Goal: Task Accomplishment & Management: Manage account settings

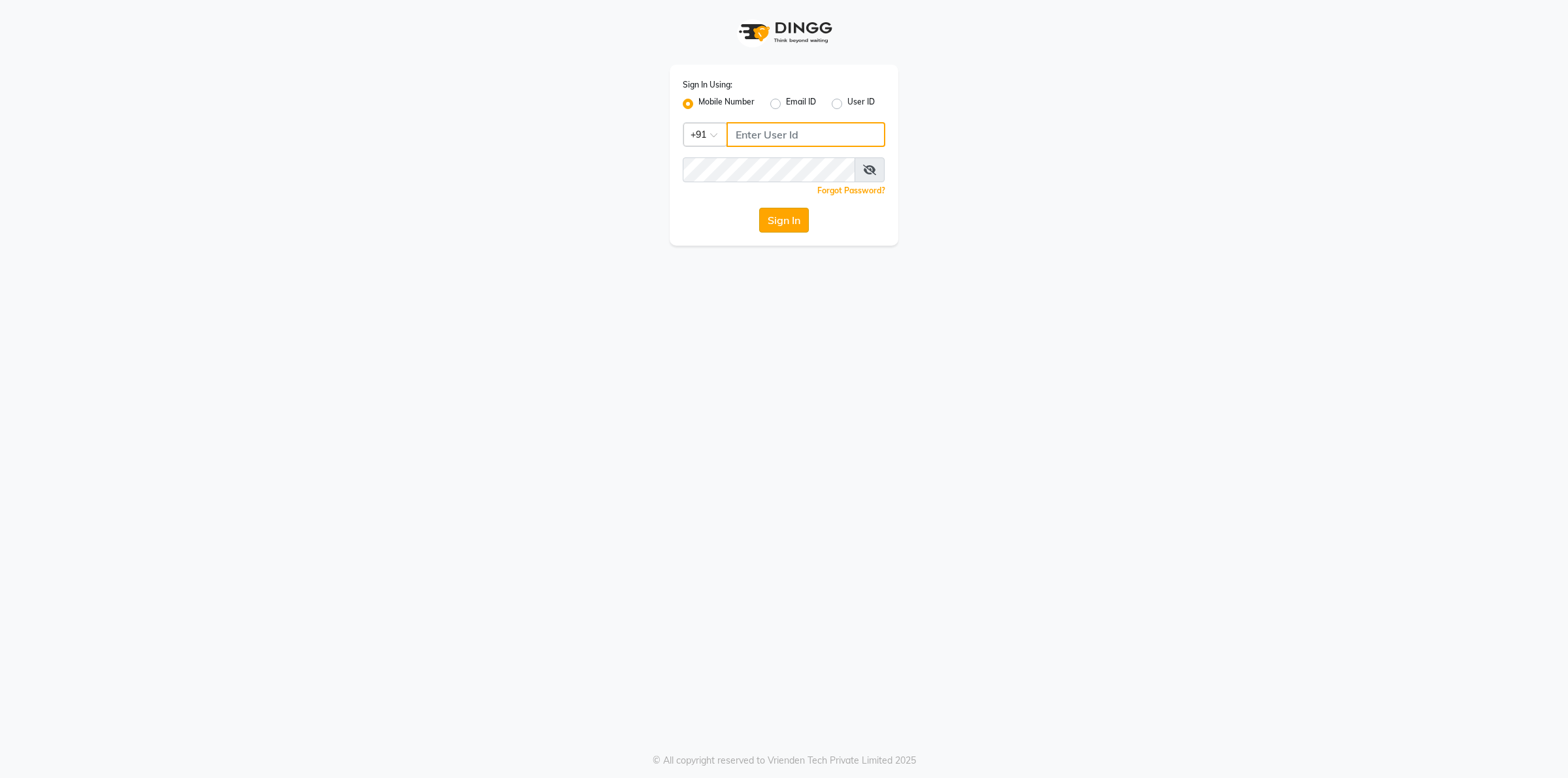
type input "9955553008"
click at [771, 223] on button "Sign In" at bounding box center [784, 220] width 50 height 25
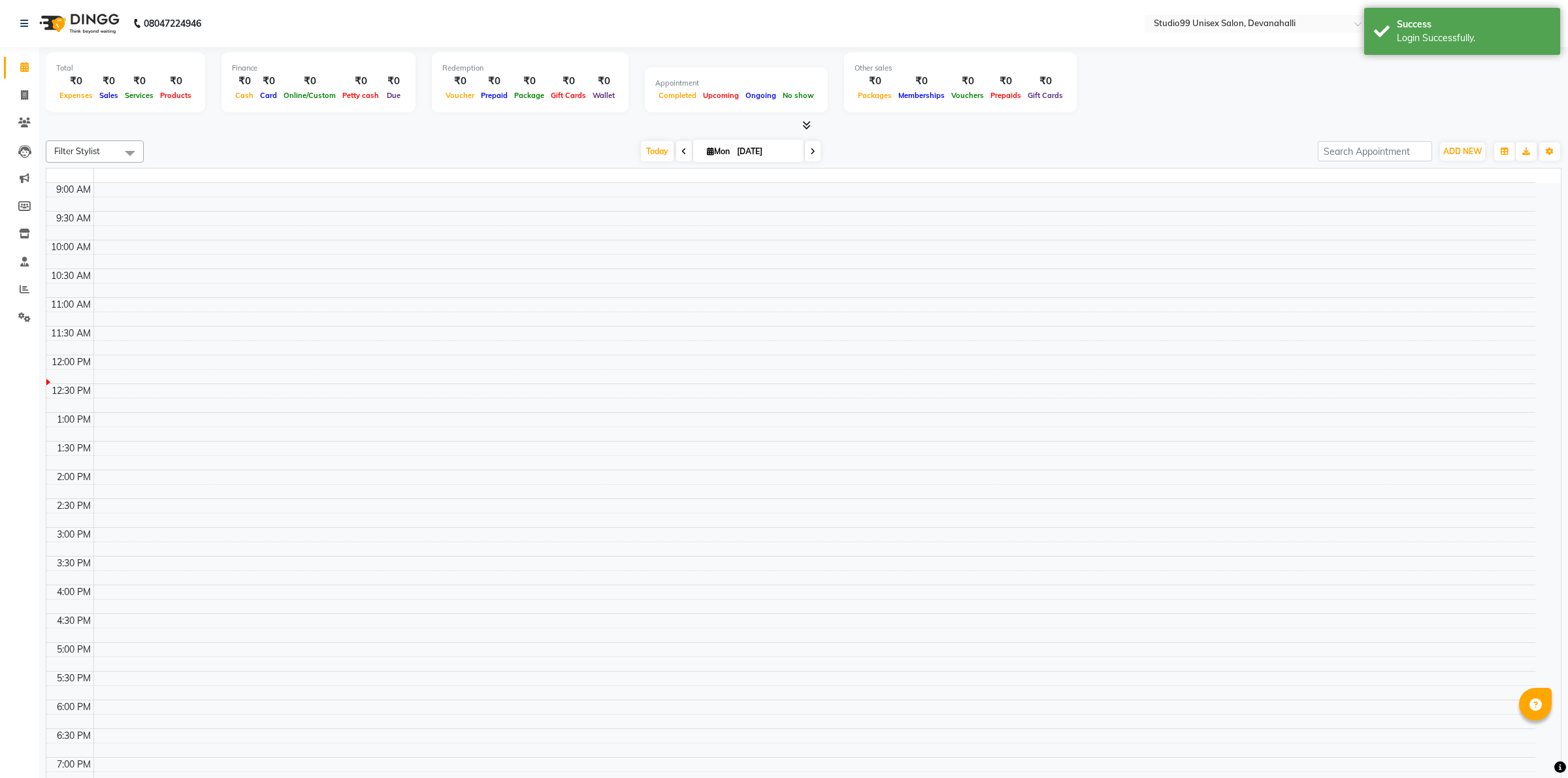
select select "en"
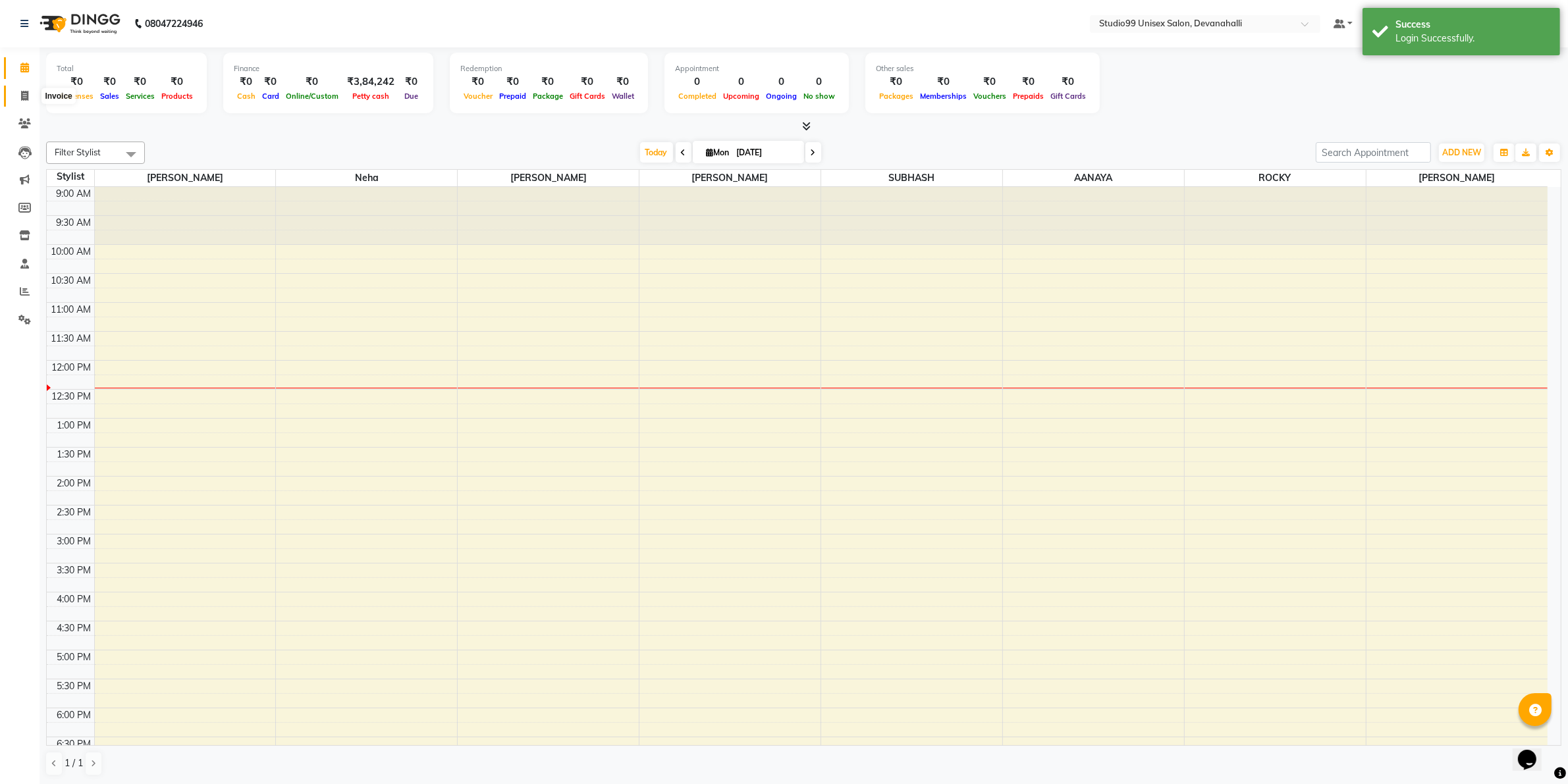
click at [22, 97] on icon at bounding box center [25, 96] width 7 height 10
select select "6467"
select select "service"
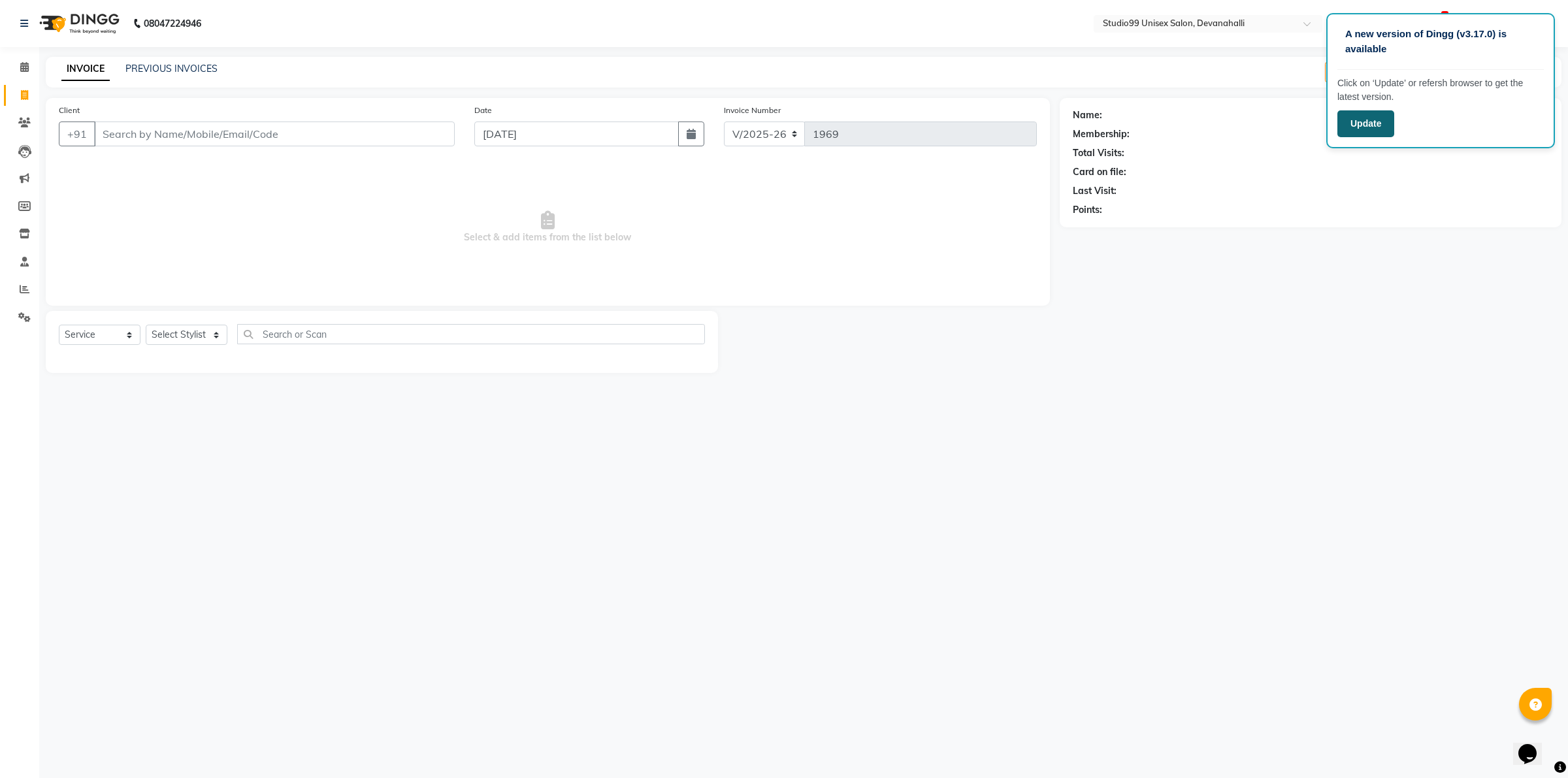
click at [1368, 113] on button "Update" at bounding box center [1365, 123] width 57 height 27
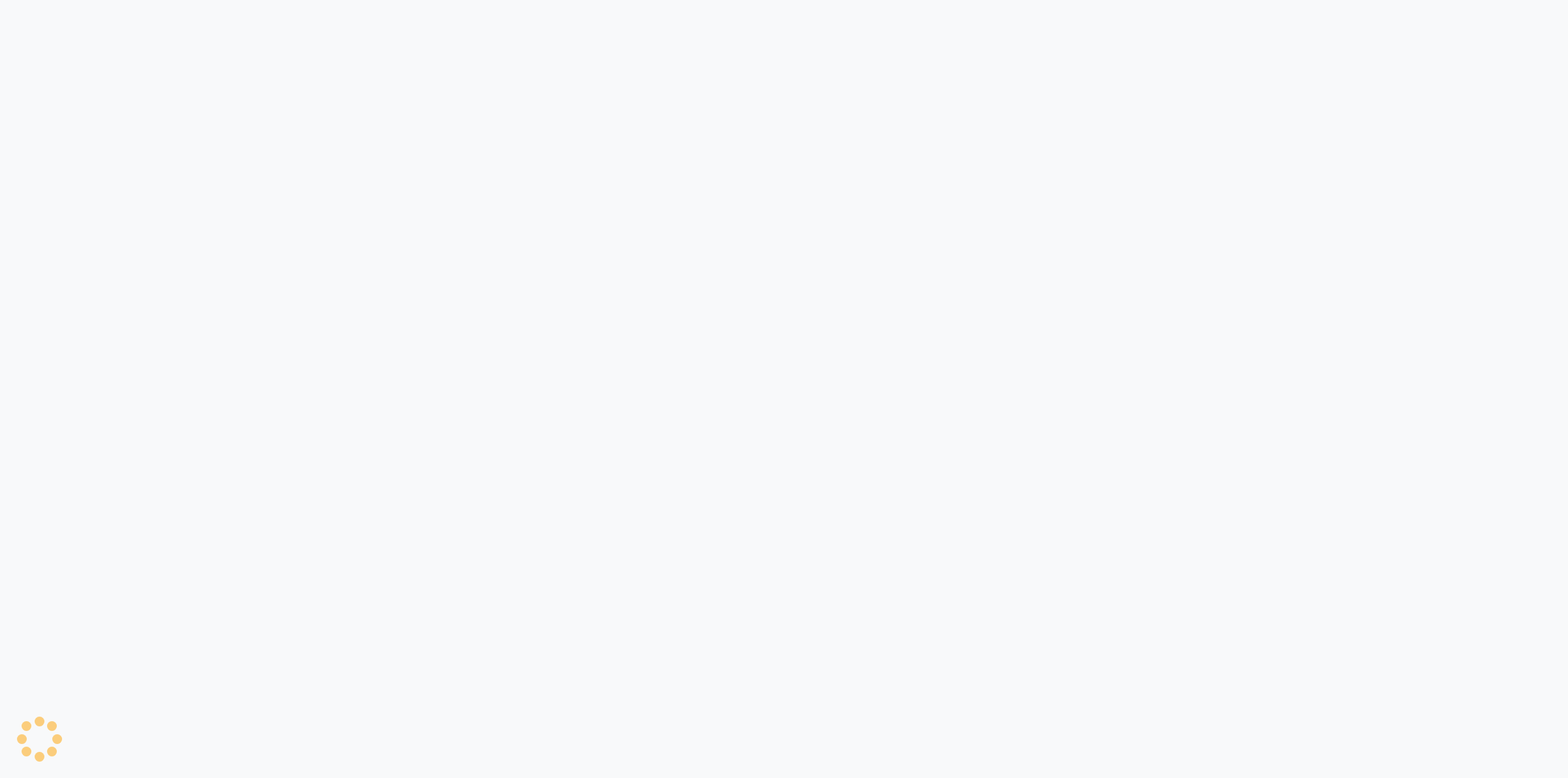
select select "service"
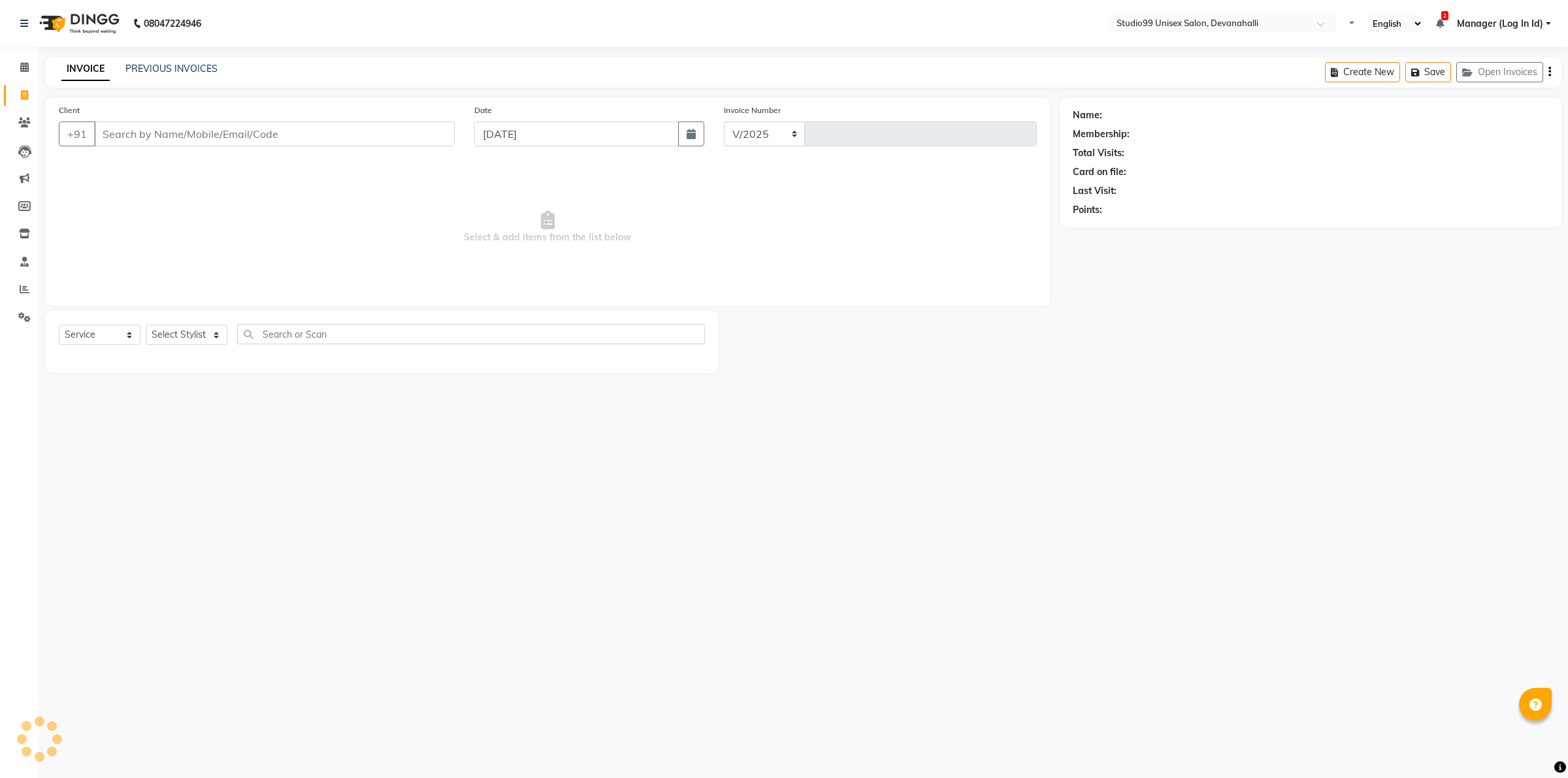
select select "en"
select select "6467"
type input "1969"
click at [255, 137] on input "Client" at bounding box center [275, 134] width 360 height 25
click at [115, 131] on input "Client" at bounding box center [275, 134] width 360 height 25
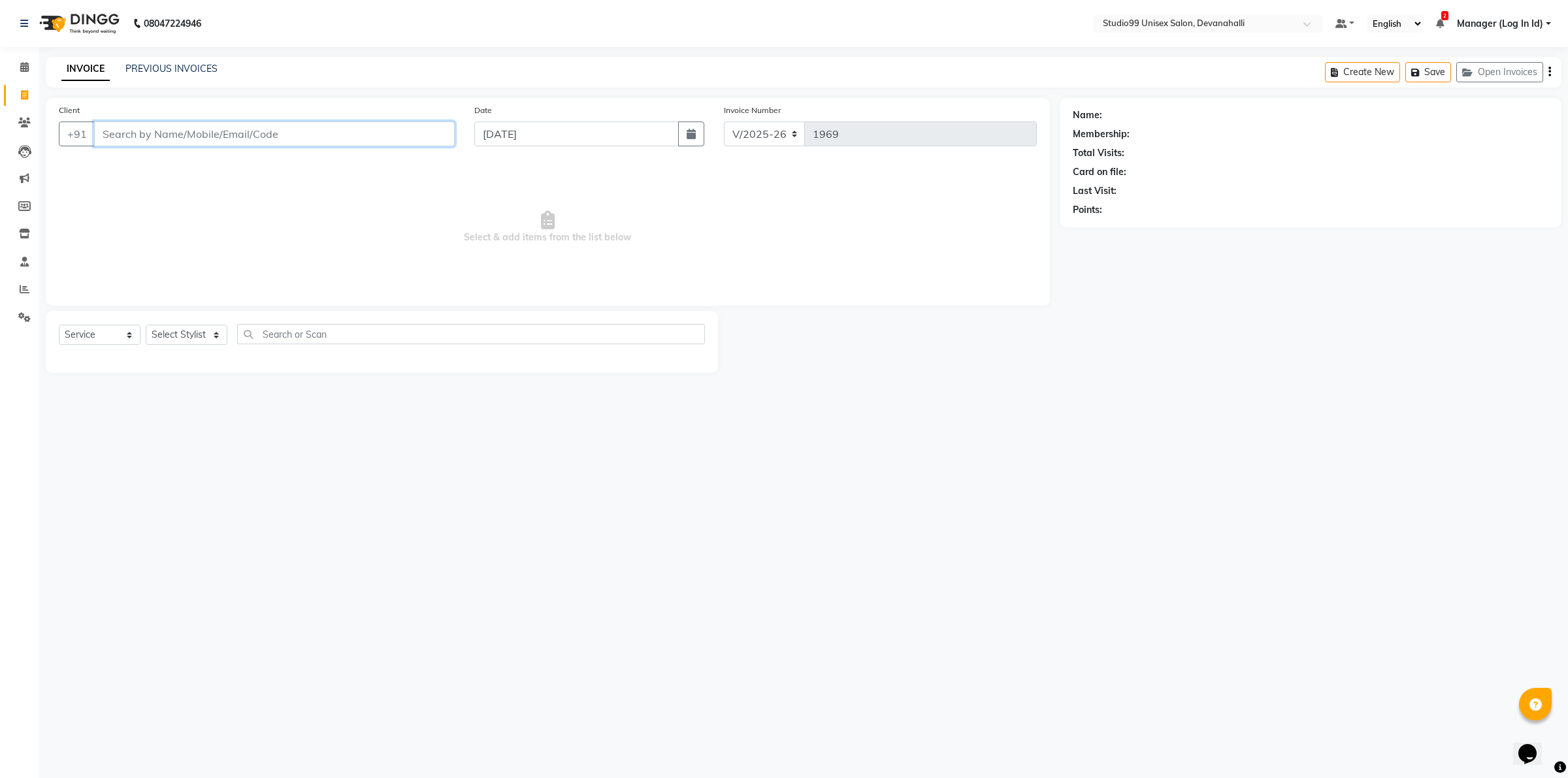
click at [115, 131] on input "Client" at bounding box center [275, 134] width 360 height 25
type input "N"
click at [178, 57] on div "INVOICE PREVIOUS INVOICES Create New Save Open Invoices" at bounding box center [803, 72] width 1516 height 31
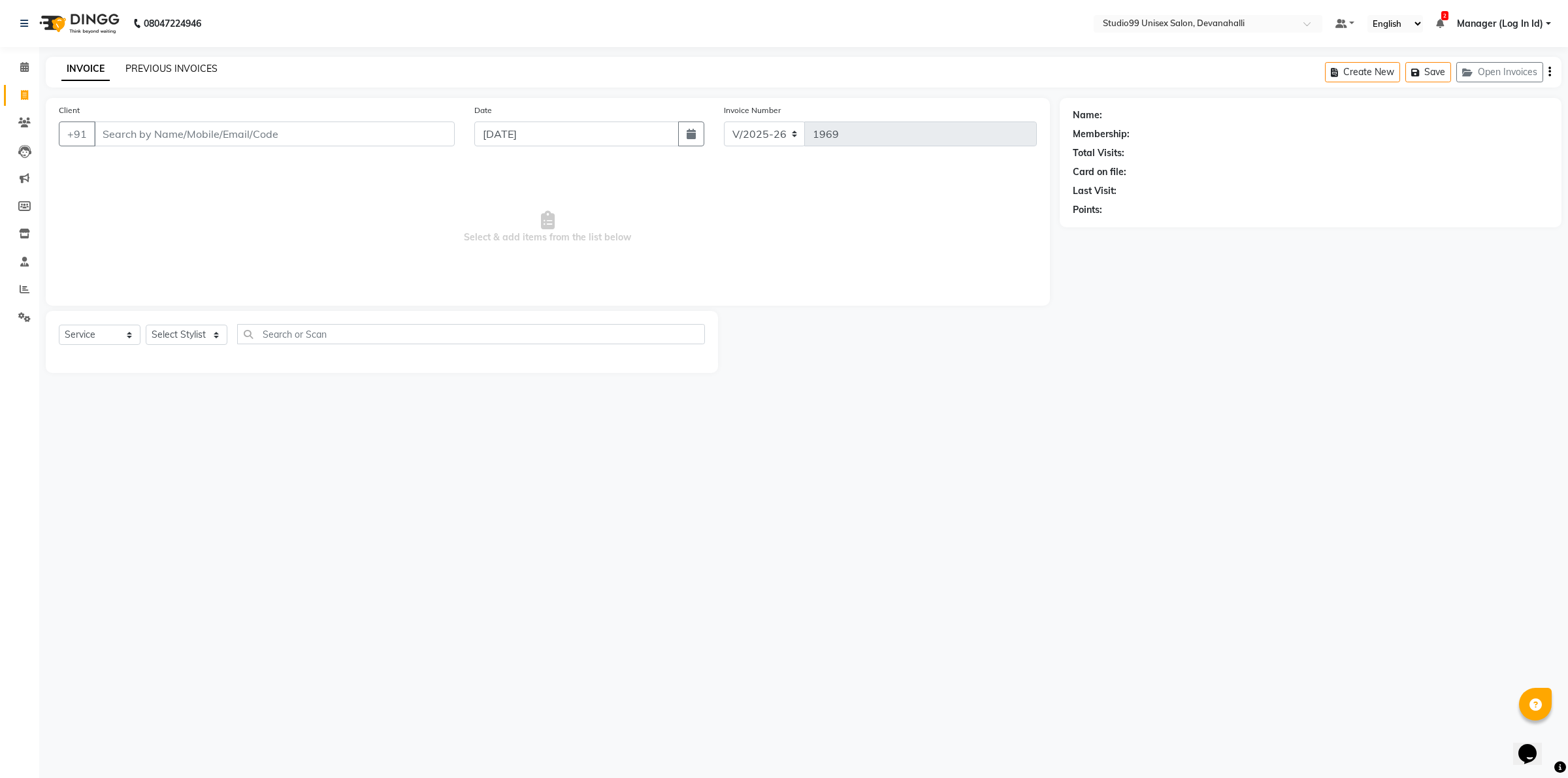
click at [178, 70] on link "PREVIOUS INVOICES" at bounding box center [172, 68] width 92 height 12
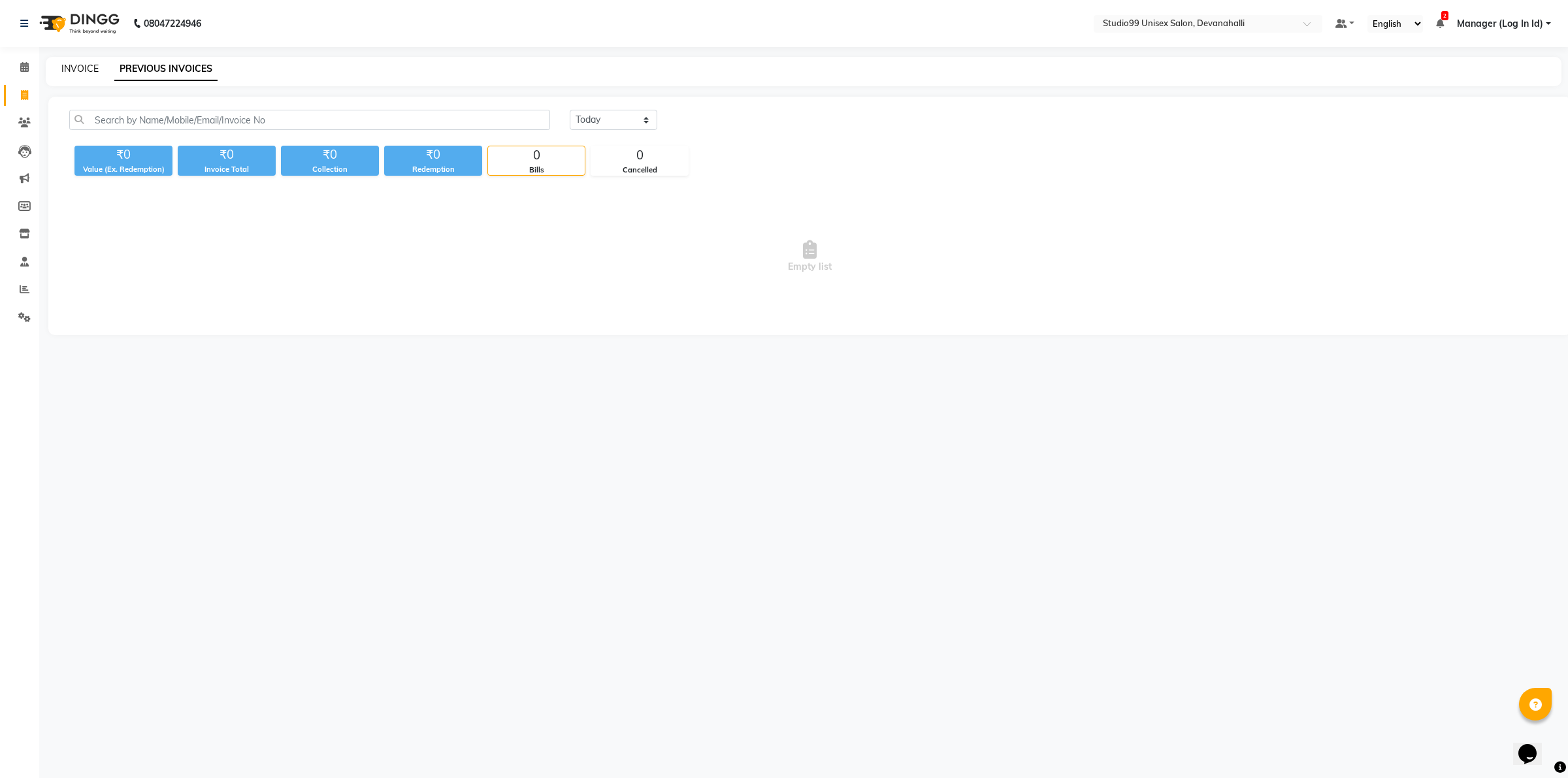
click at [90, 66] on link "INVOICE" at bounding box center [80, 68] width 37 height 12
select select "service"
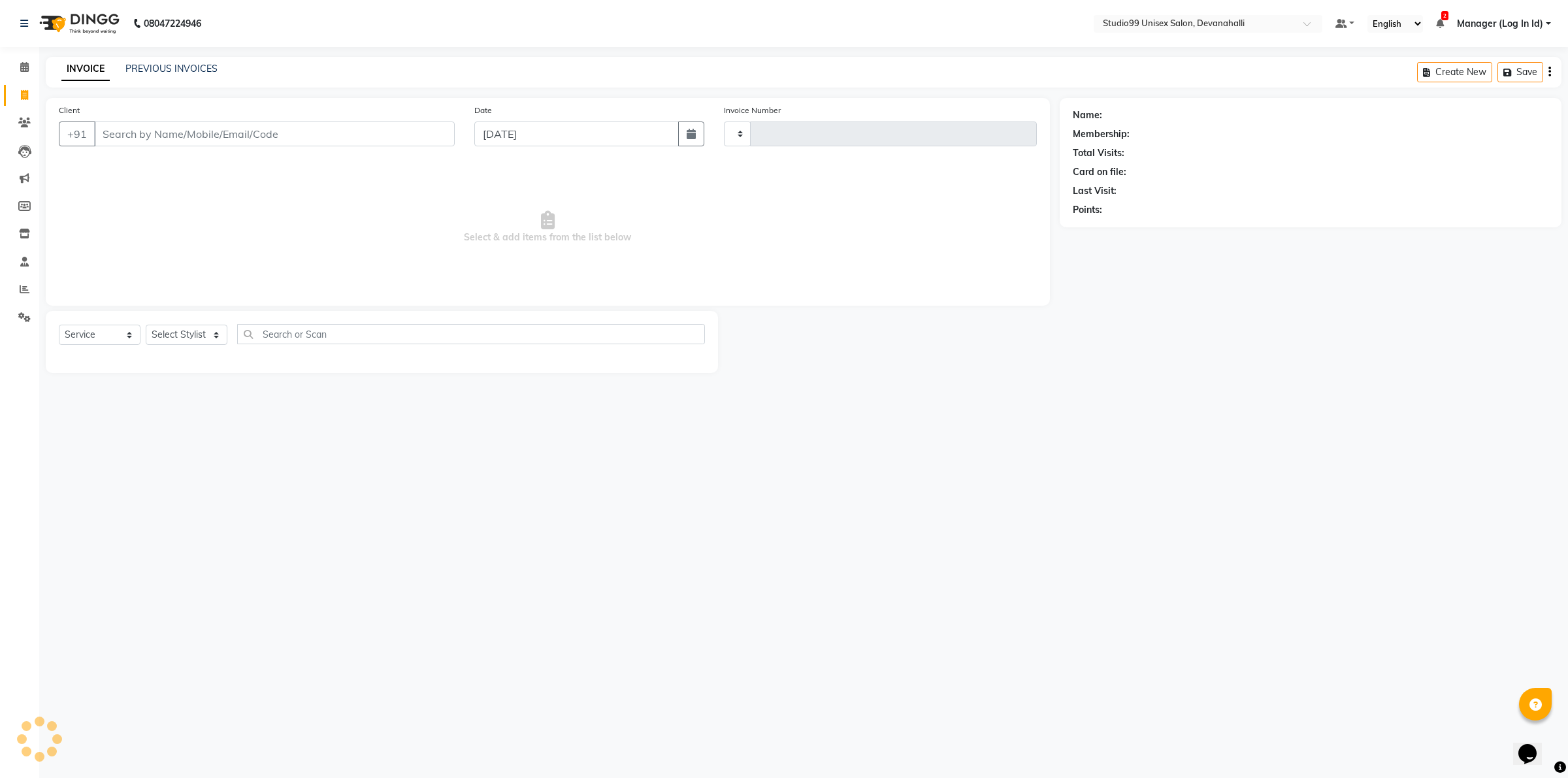
type input "1969"
select select "6467"
click at [24, 66] on icon at bounding box center [25, 67] width 9 height 10
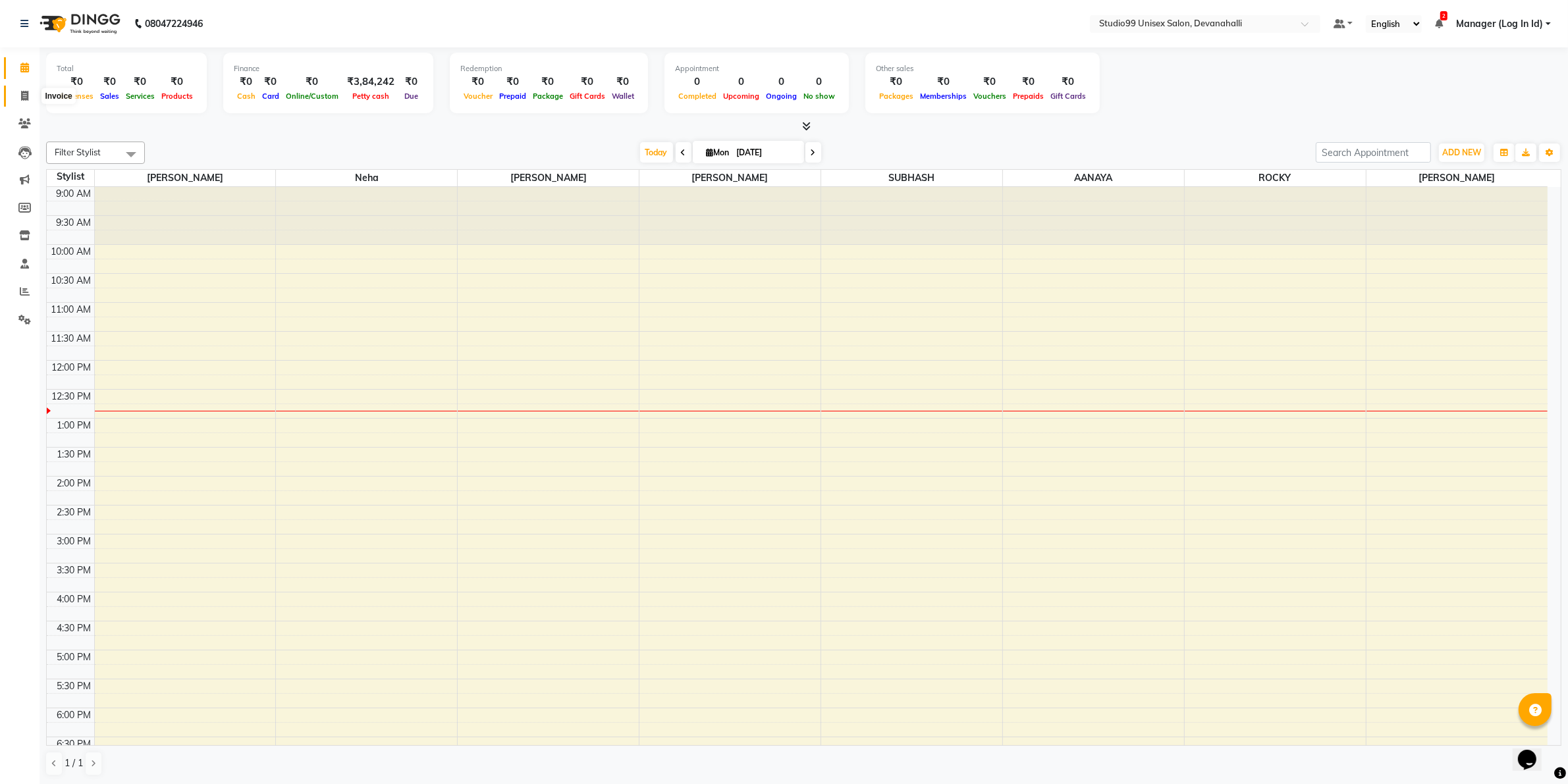
click at [23, 99] on icon at bounding box center [25, 96] width 7 height 10
select select "service"
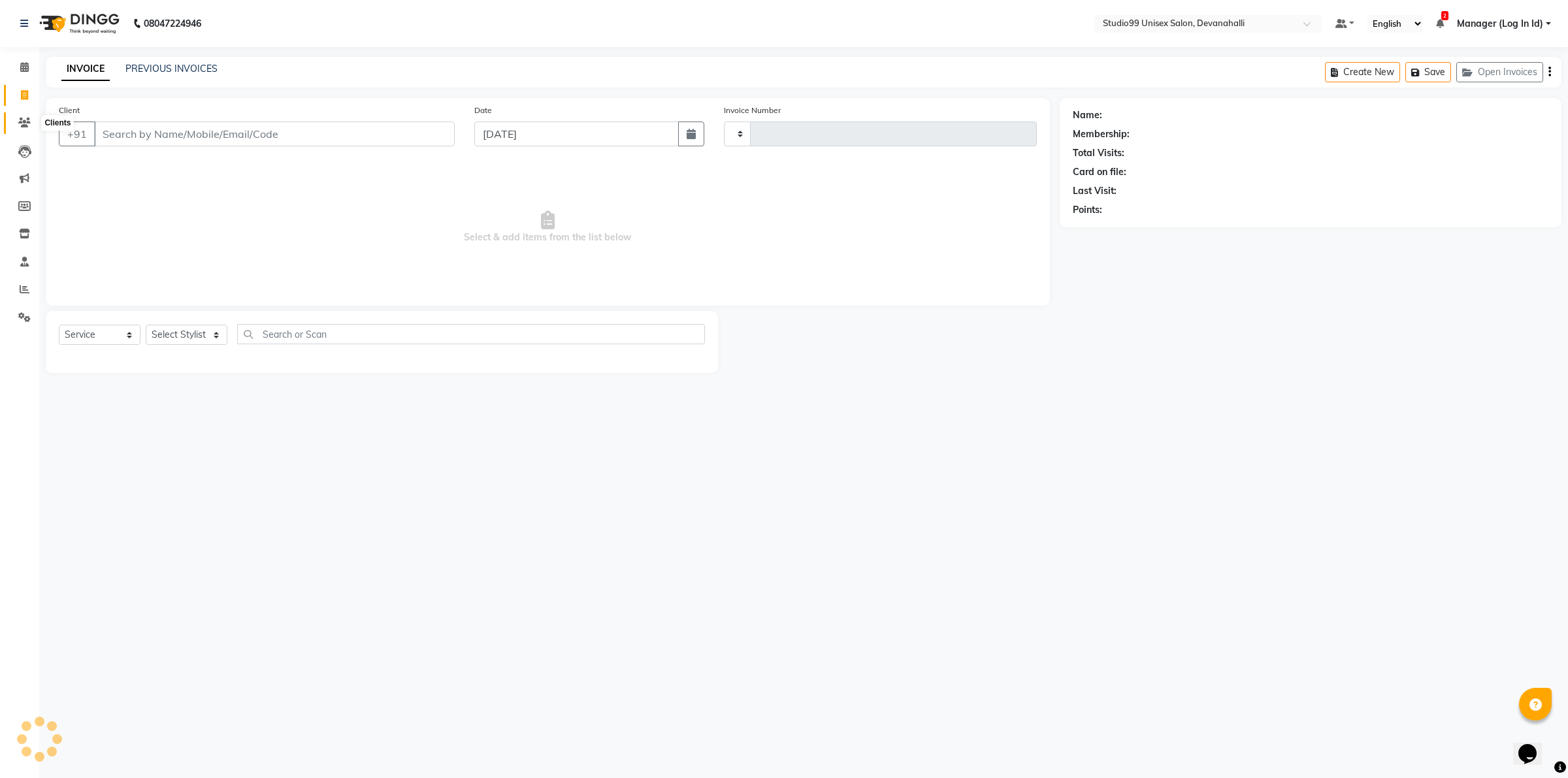
type input "1969"
select select "6467"
click at [24, 122] on icon at bounding box center [24, 123] width 12 height 10
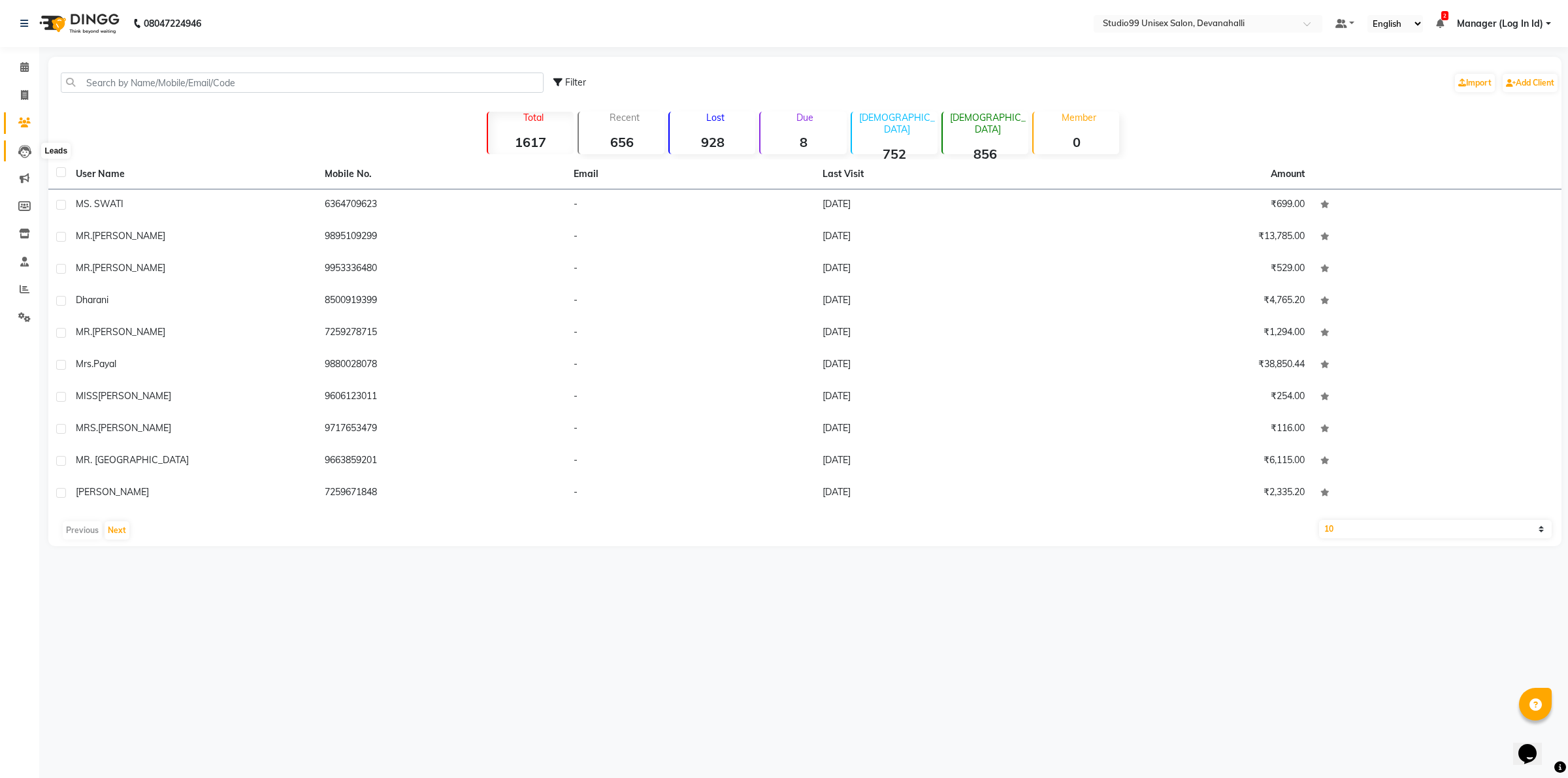
click at [27, 154] on icon at bounding box center [25, 151] width 13 height 13
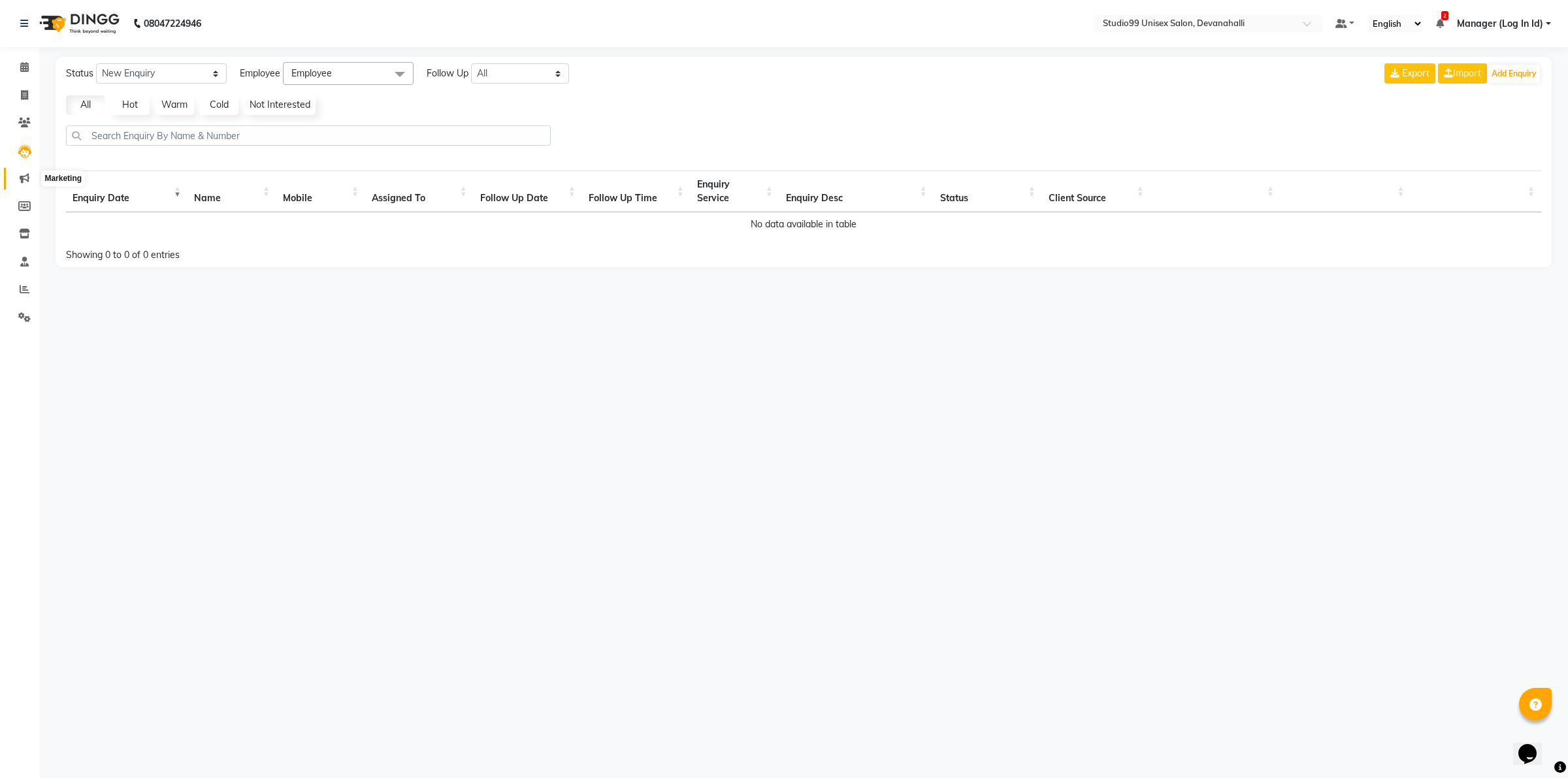
click at [27, 171] on span at bounding box center [25, 178] width 23 height 15
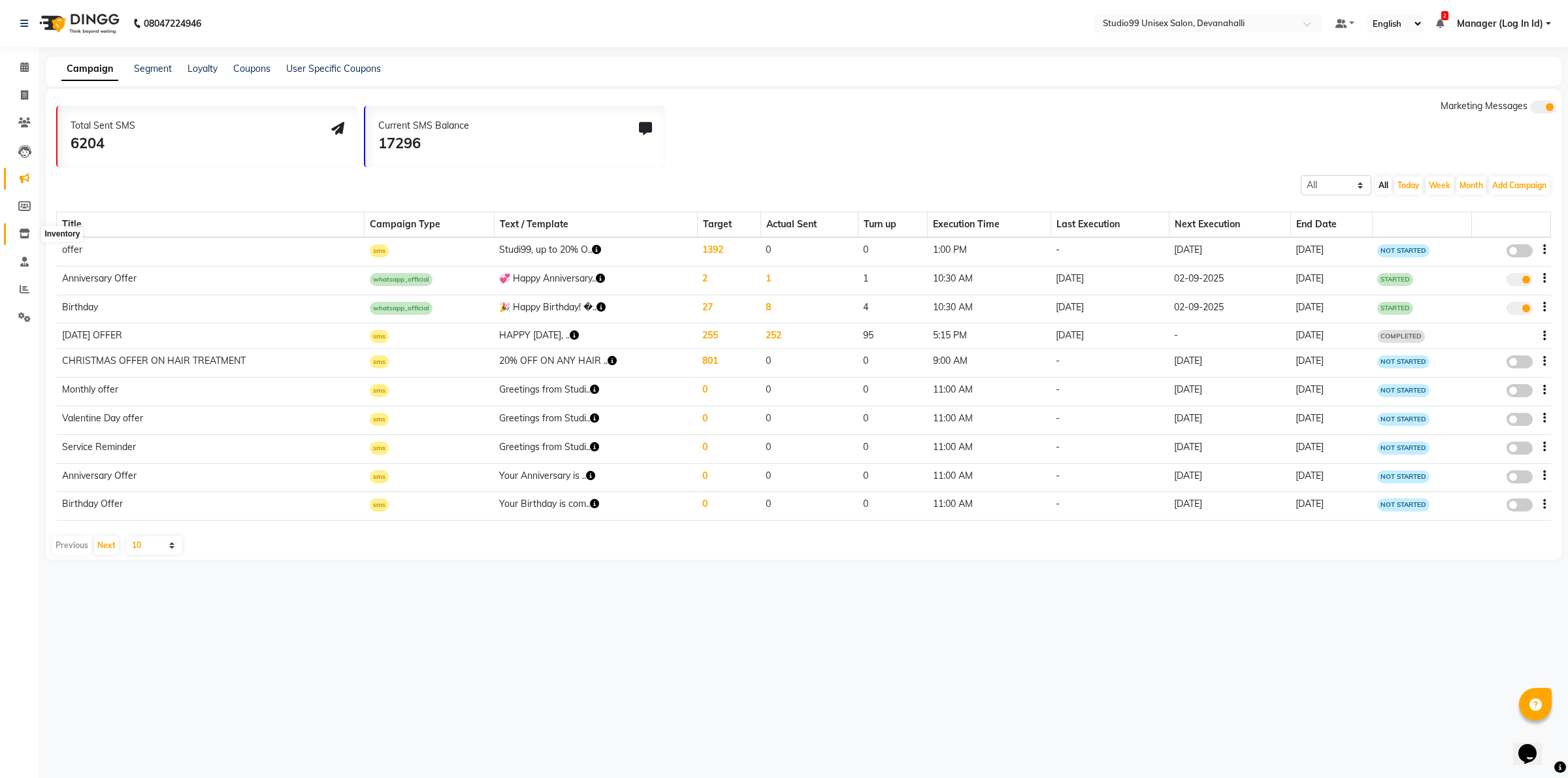
click at [31, 234] on span at bounding box center [25, 234] width 23 height 15
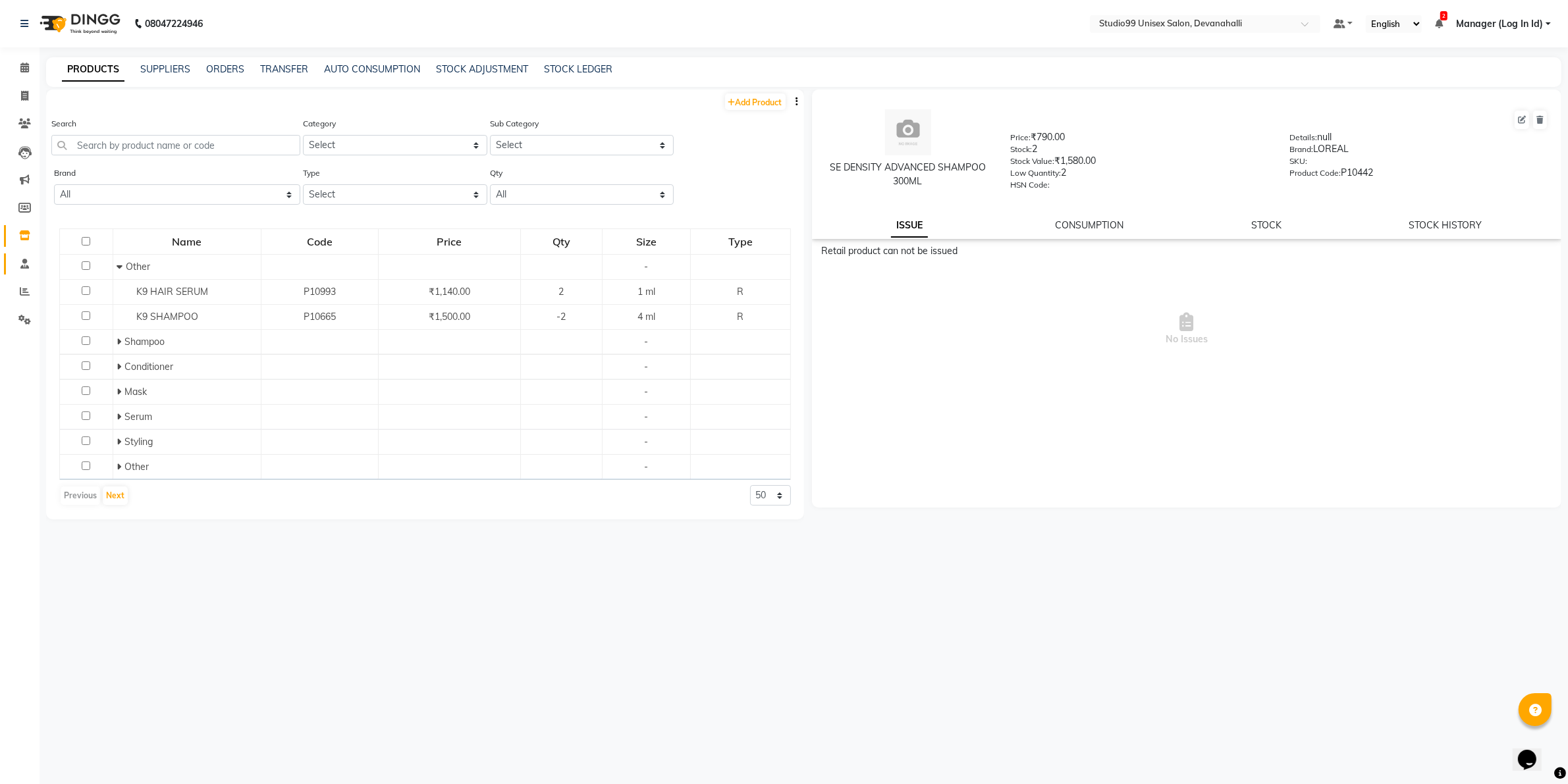
click at [20, 254] on link "Staff" at bounding box center [20, 264] width 32 height 22
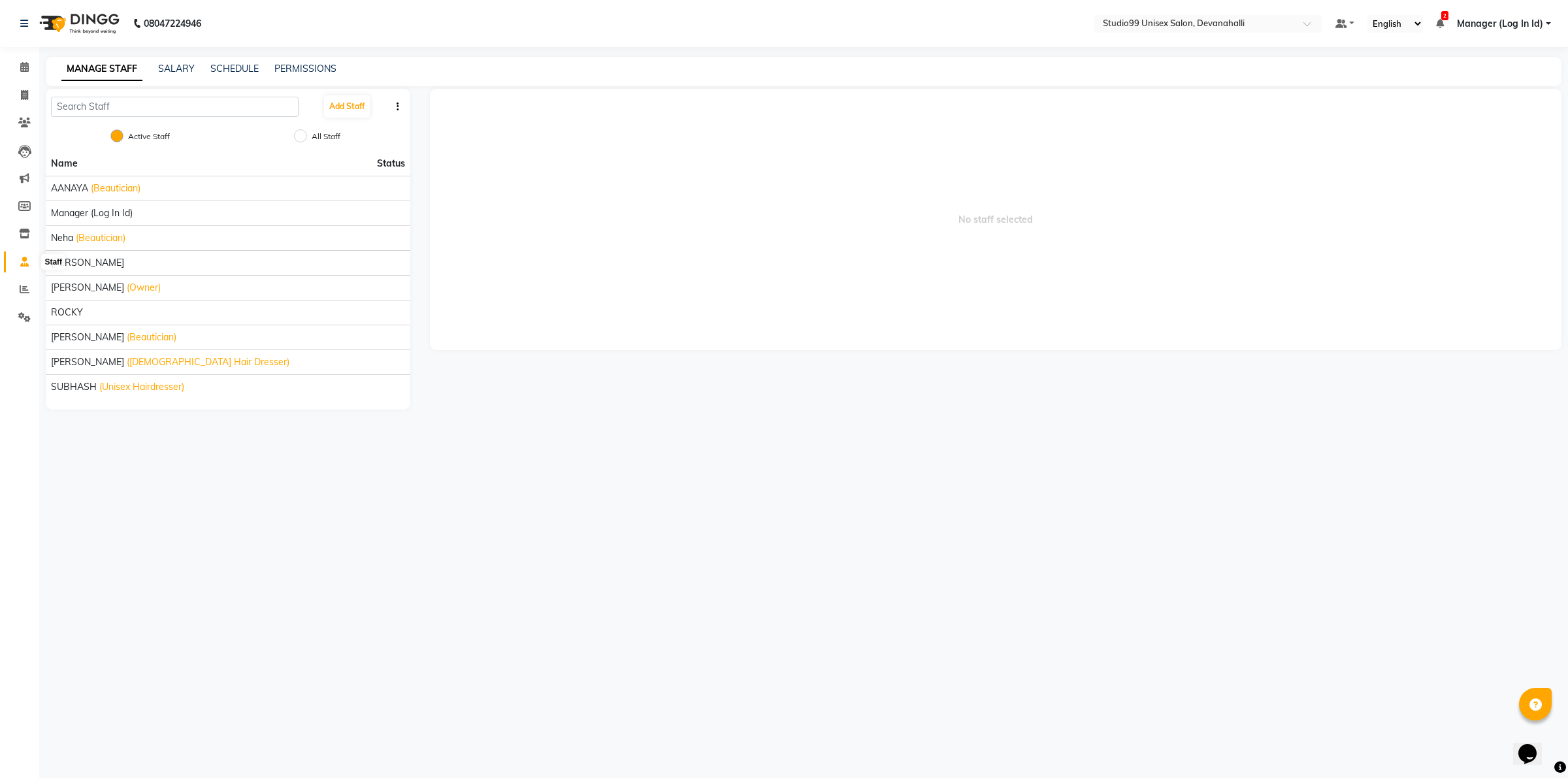
click at [20, 258] on icon at bounding box center [25, 262] width 9 height 10
click at [25, 272] on link "Staff" at bounding box center [19, 262] width 32 height 22
click at [27, 295] on span at bounding box center [25, 290] width 23 height 15
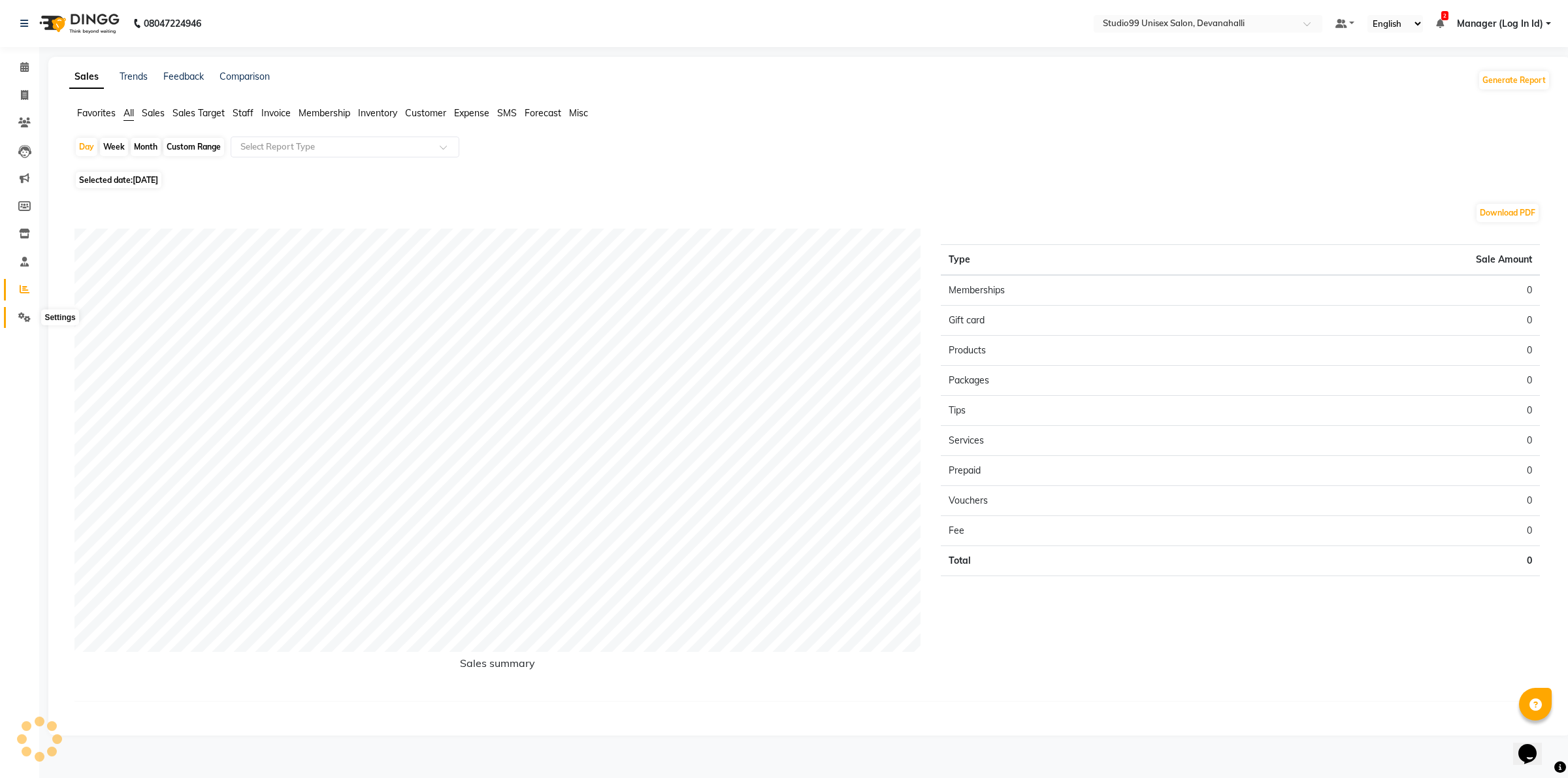
click at [24, 310] on span at bounding box center [25, 317] width 23 height 15
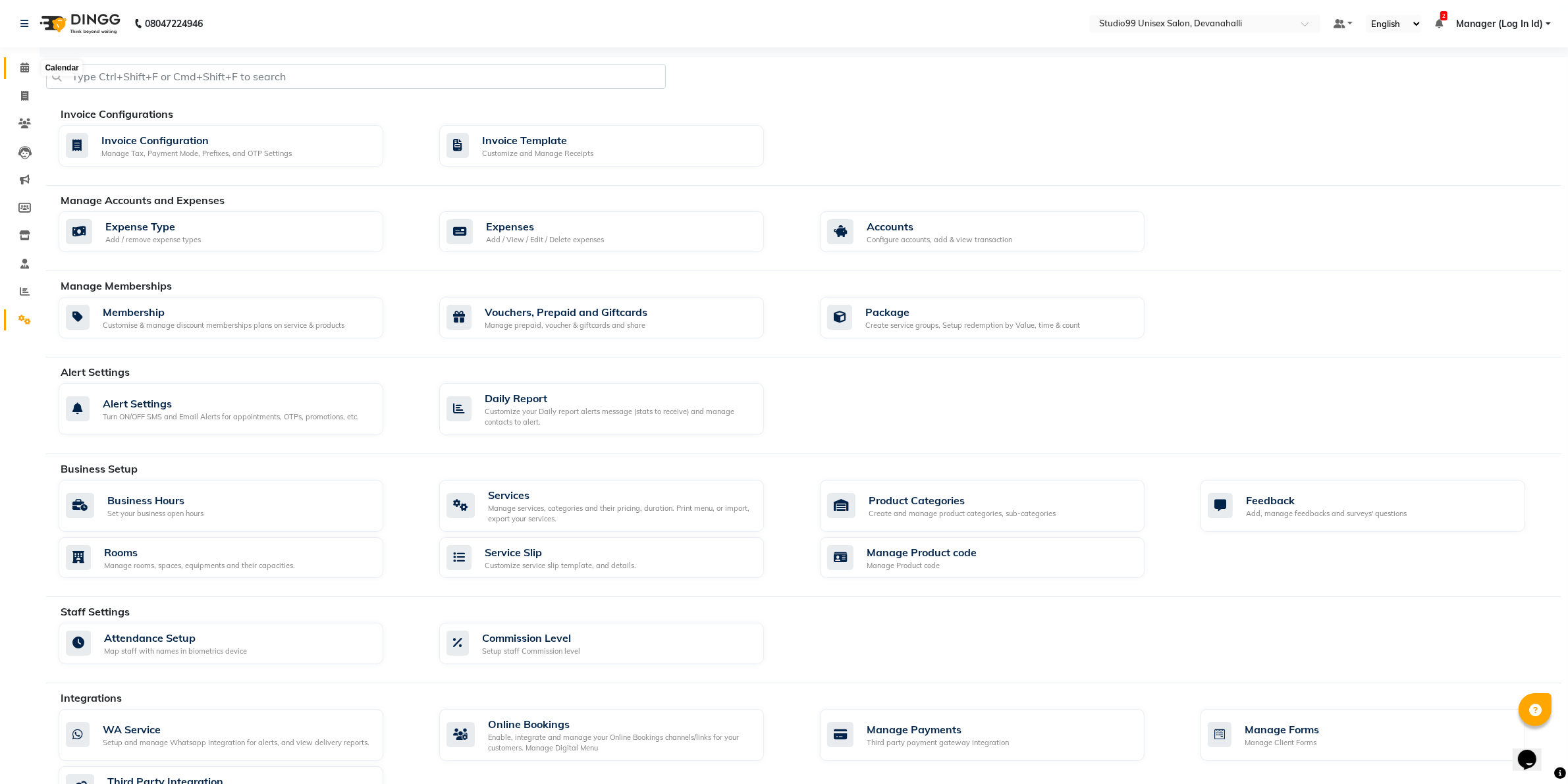
click at [20, 61] on span at bounding box center [25, 68] width 23 height 15
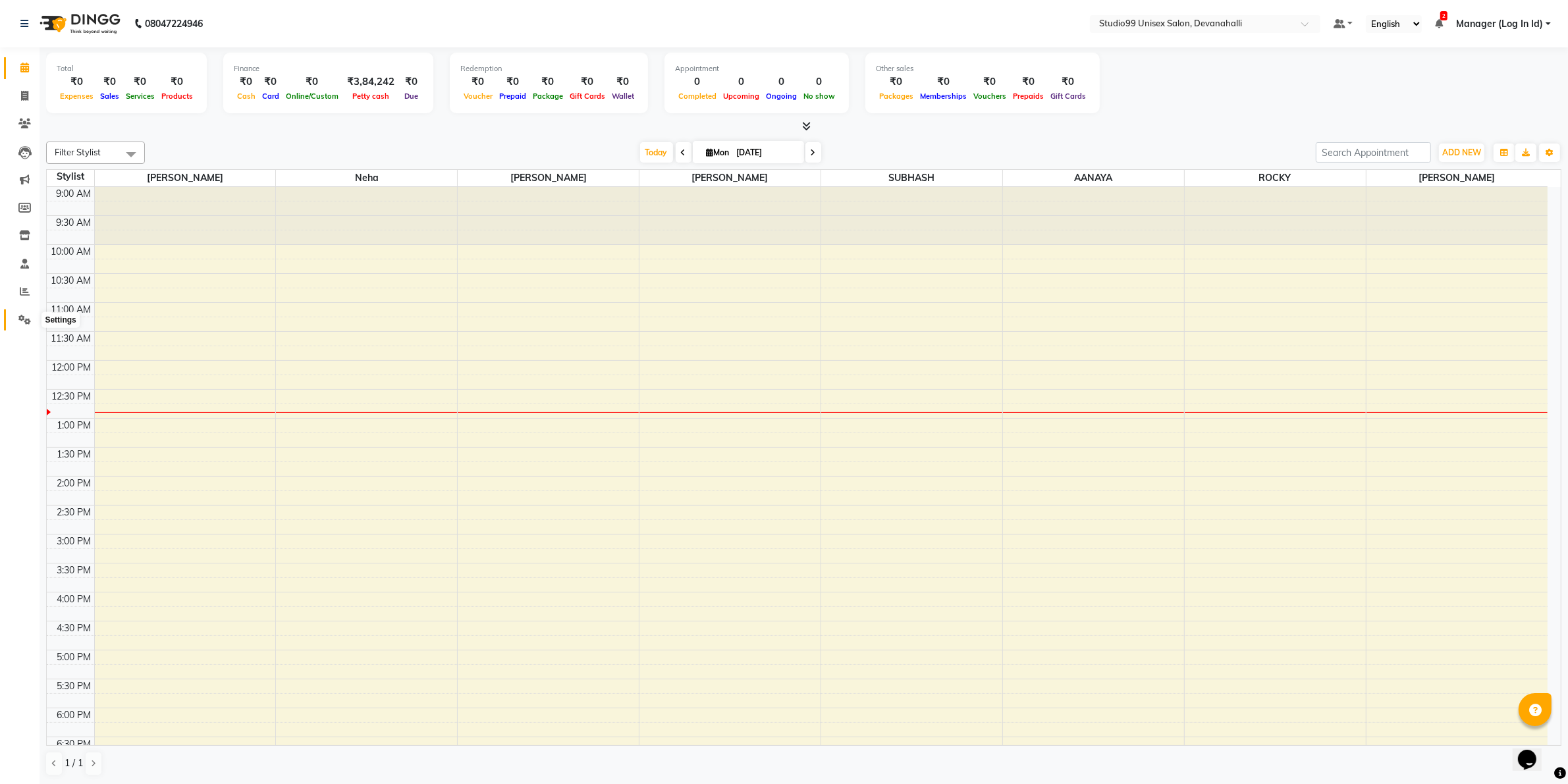
click at [20, 324] on icon at bounding box center [24, 320] width 12 height 10
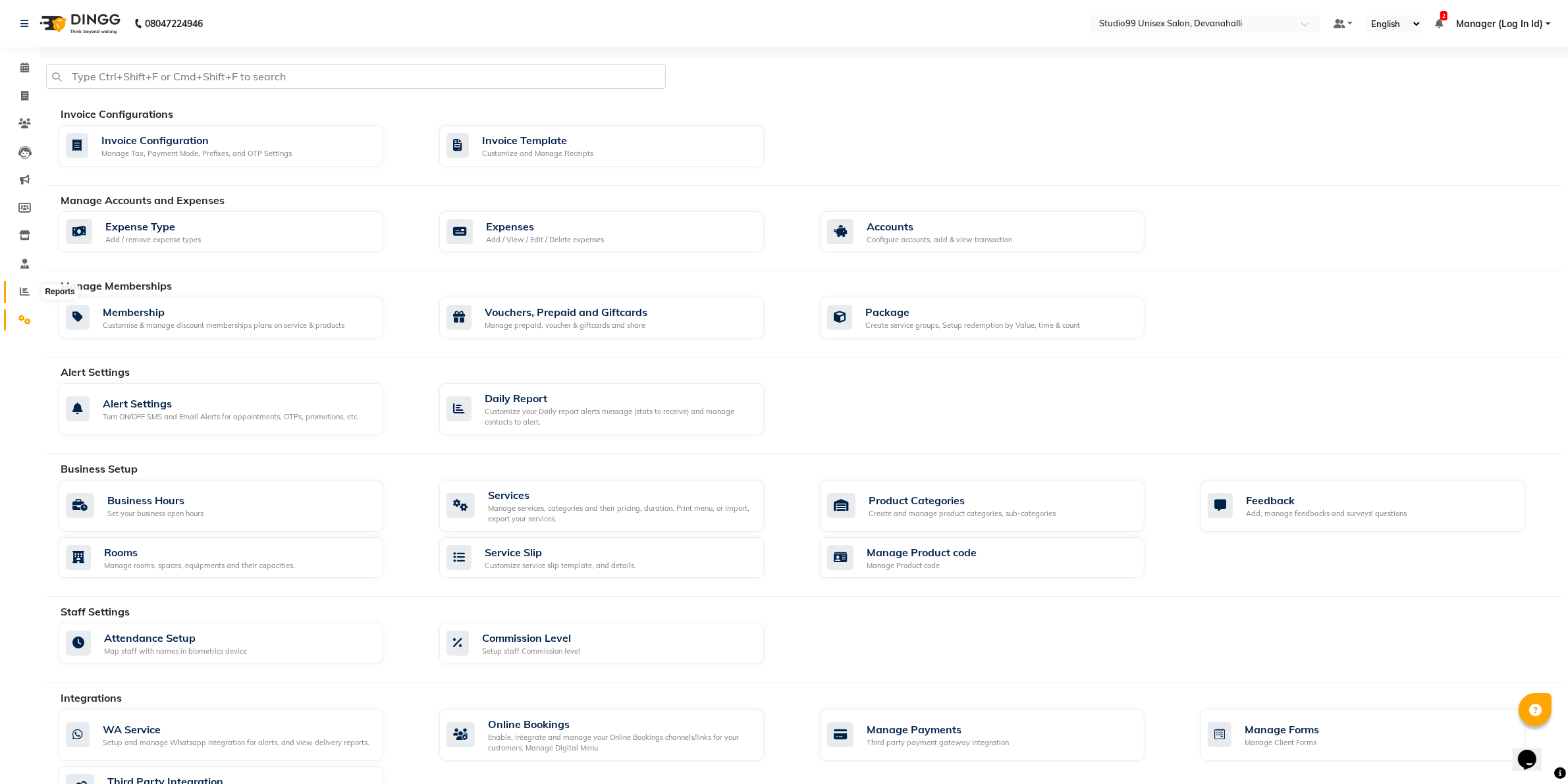
click at [17, 285] on span at bounding box center [25, 292] width 23 height 15
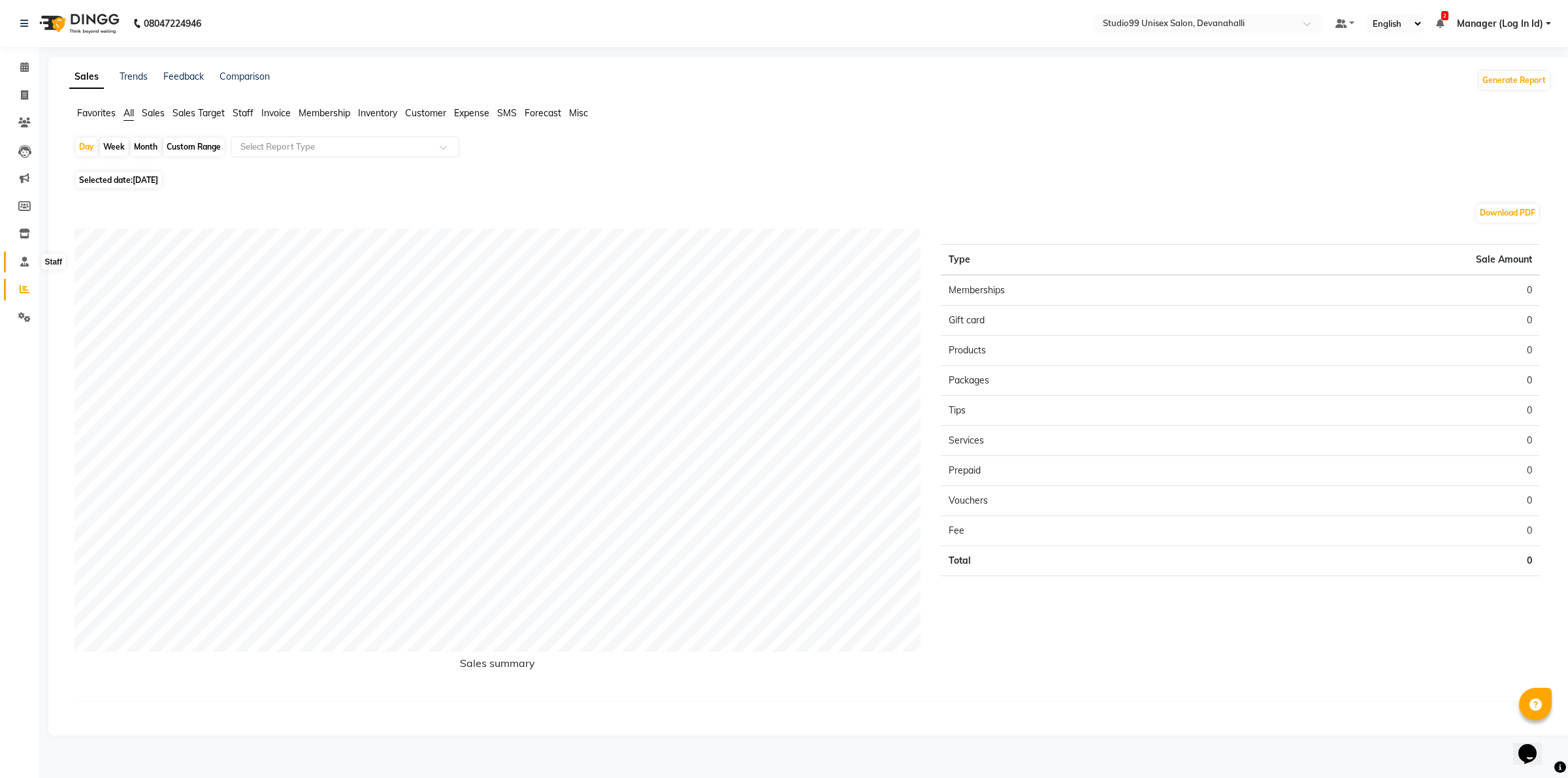
click at [18, 260] on span at bounding box center [25, 262] width 23 height 15
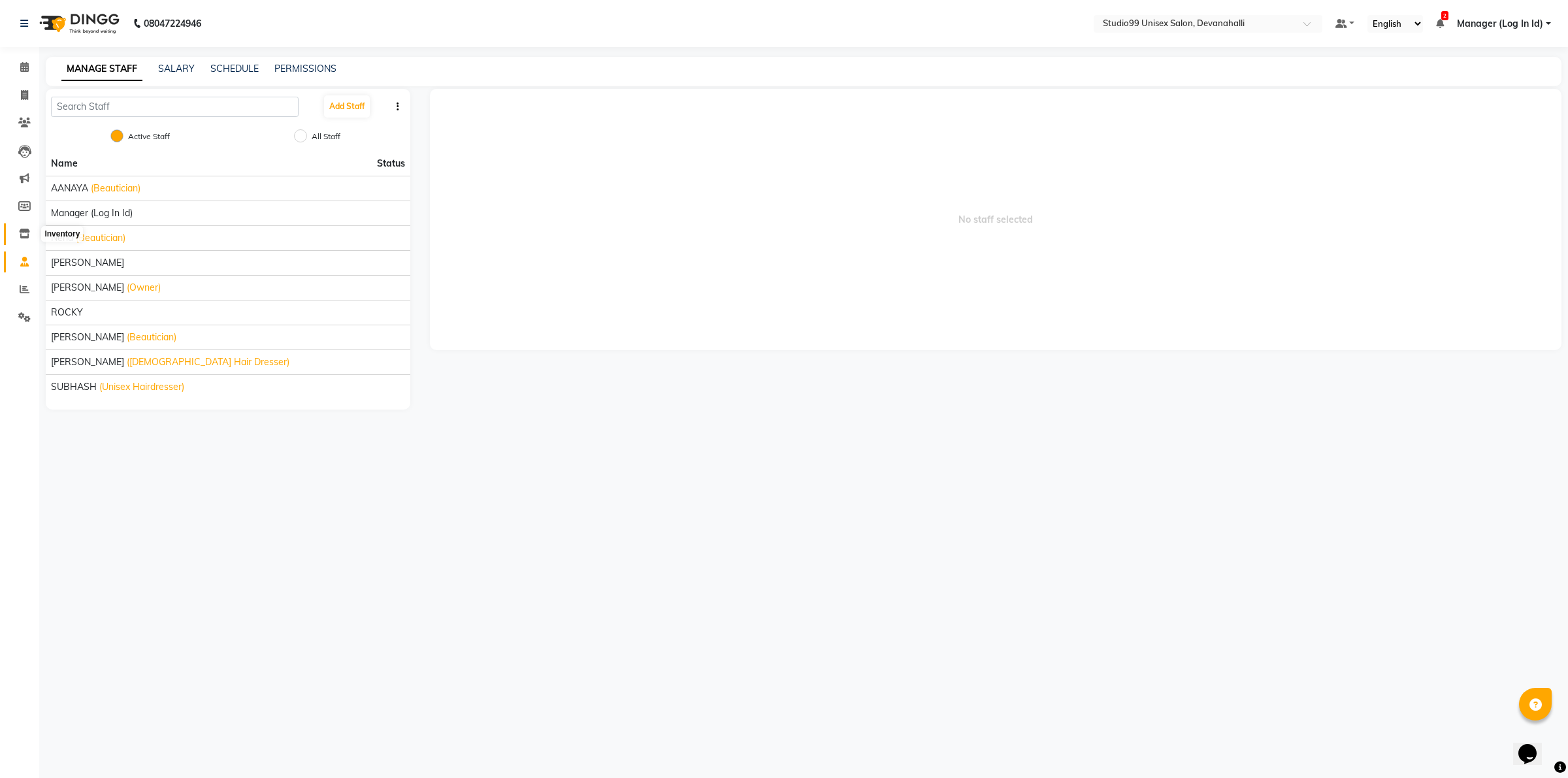
click at [30, 236] on icon at bounding box center [24, 234] width 11 height 10
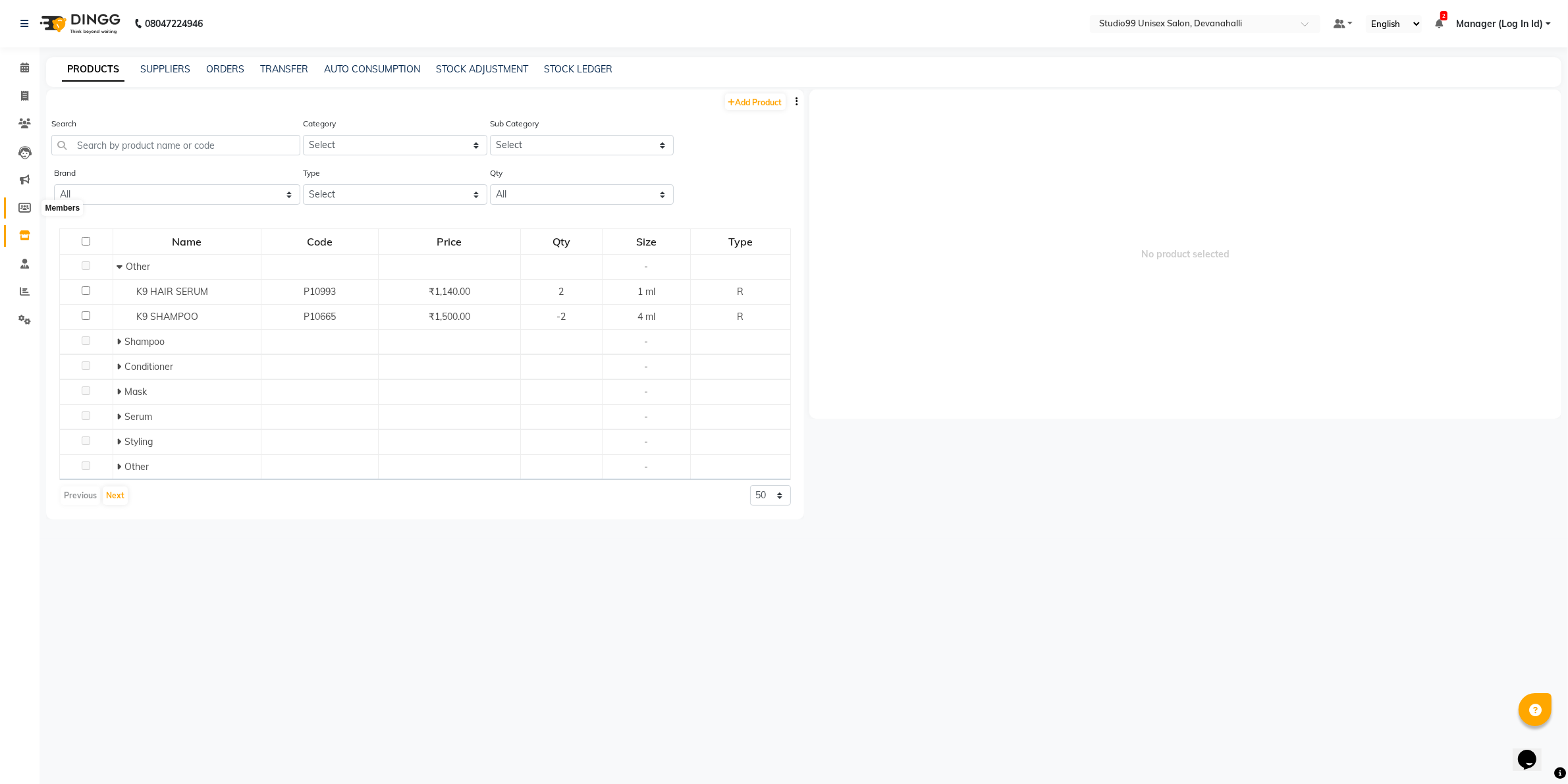
click at [21, 207] on icon at bounding box center [24, 208] width 12 height 10
select select
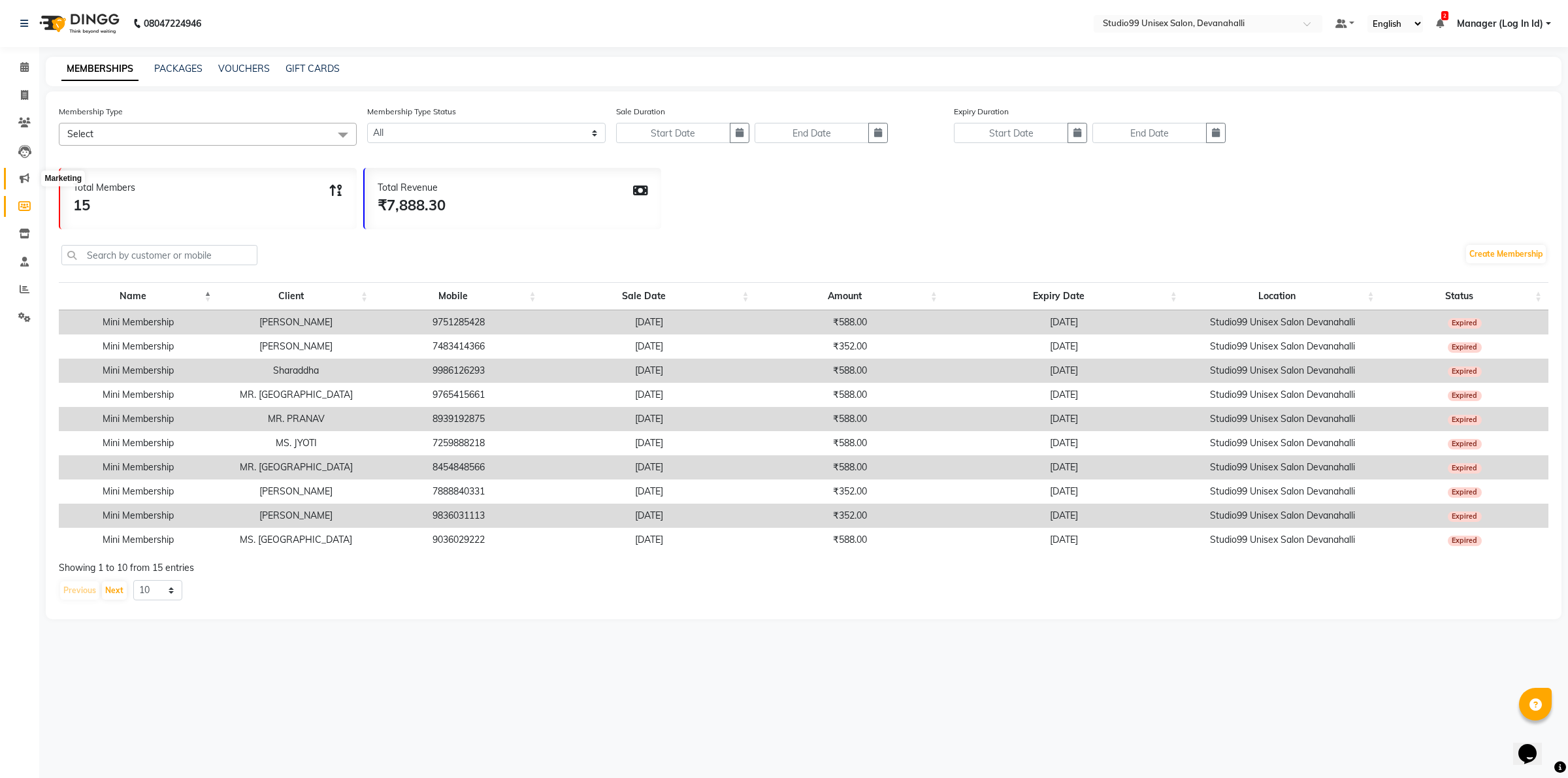
click at [25, 174] on icon at bounding box center [25, 178] width 10 height 10
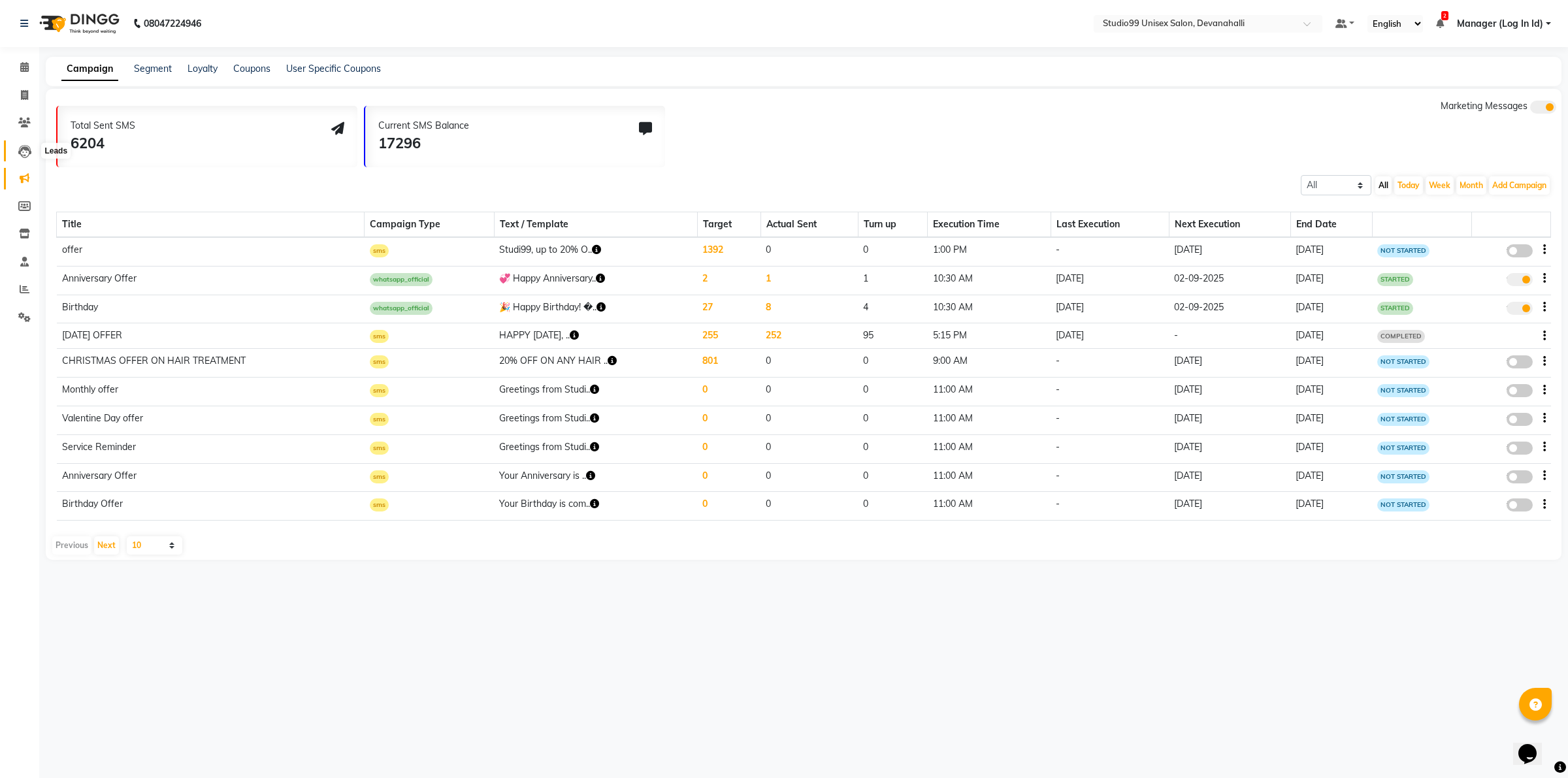
click at [14, 146] on span at bounding box center [25, 151] width 23 height 15
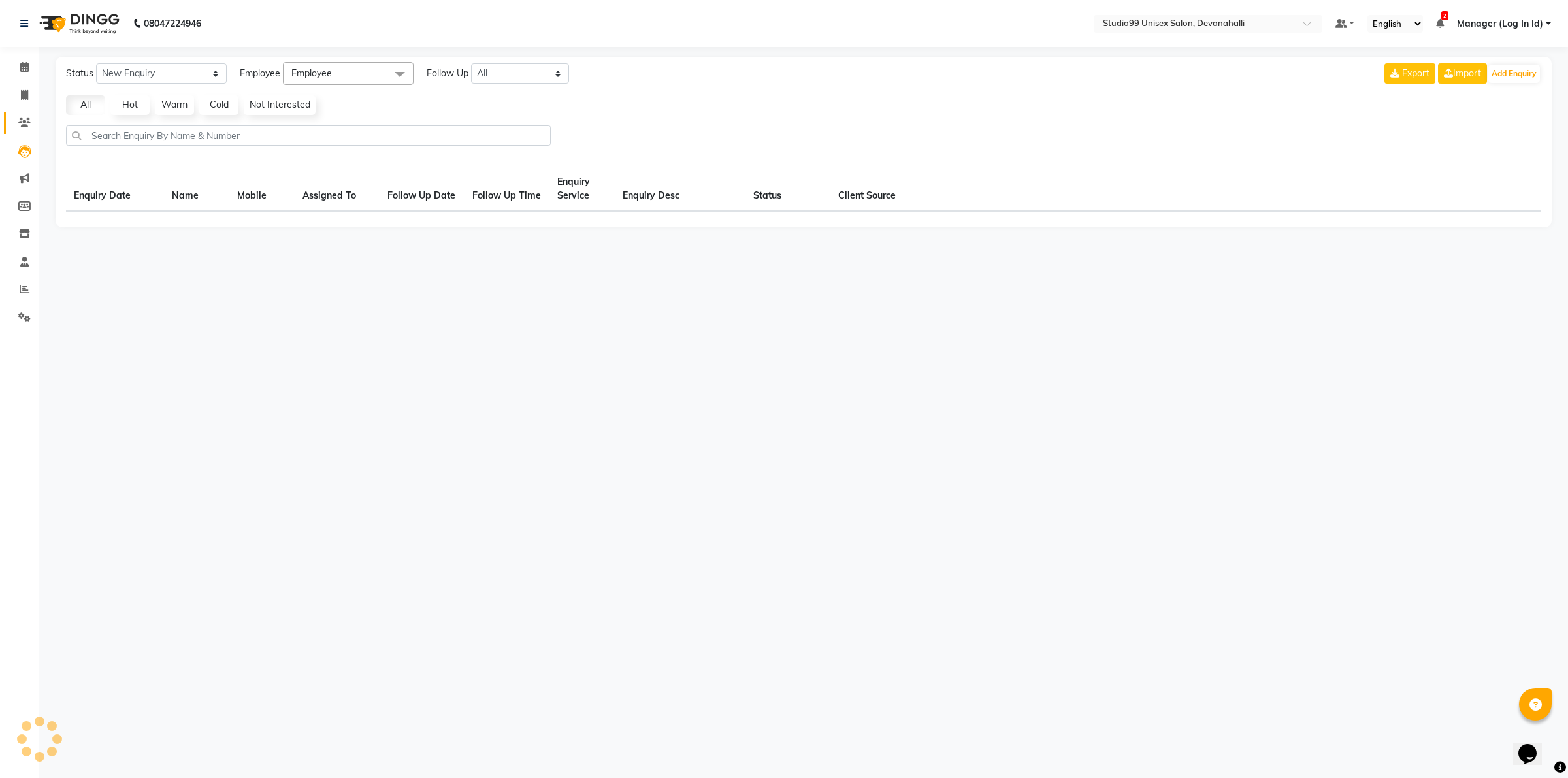
click at [19, 115] on link "Clients" at bounding box center [19, 123] width 32 height 22
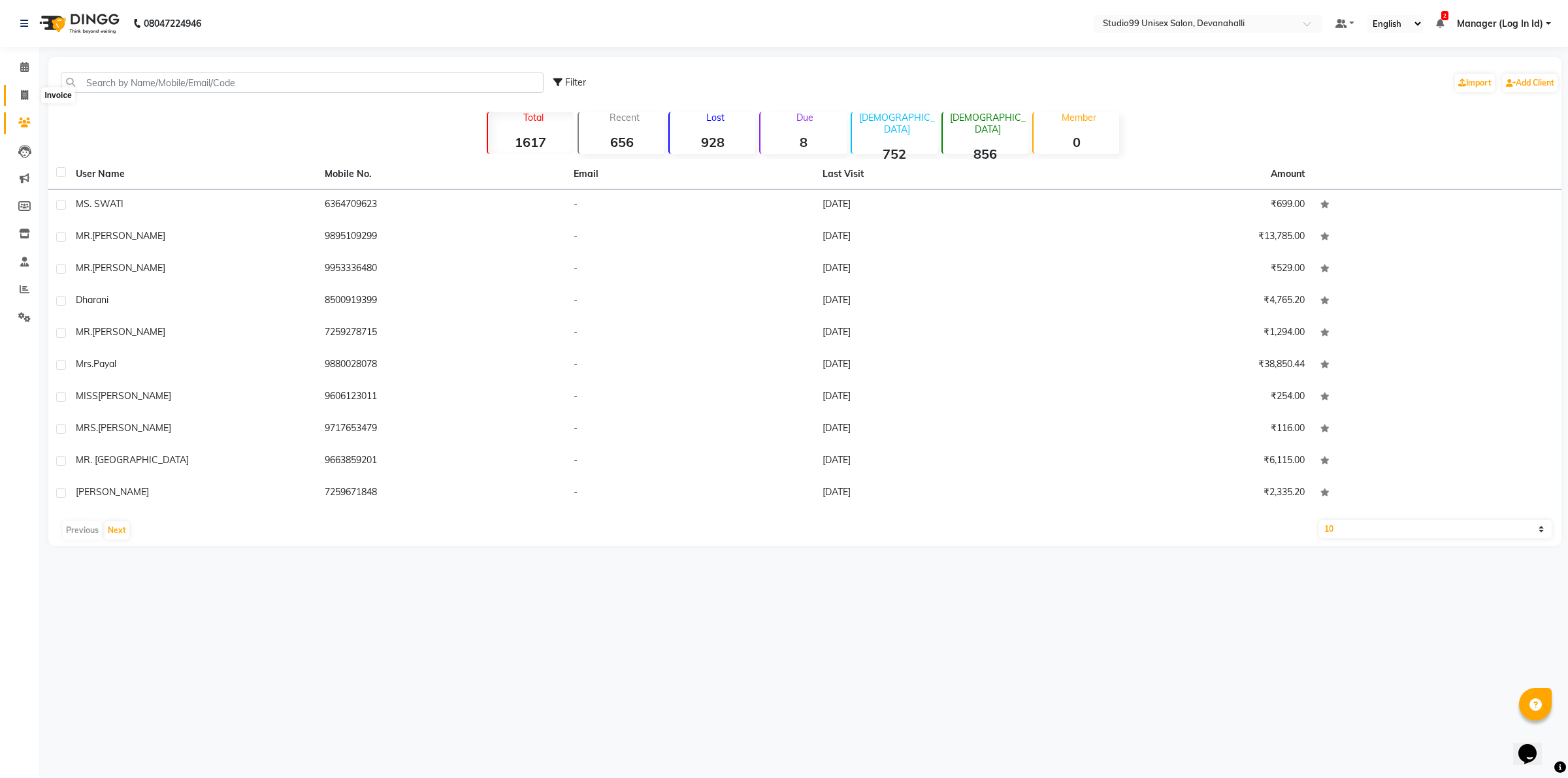
click at [21, 92] on icon at bounding box center [25, 95] width 7 height 10
select select "service"
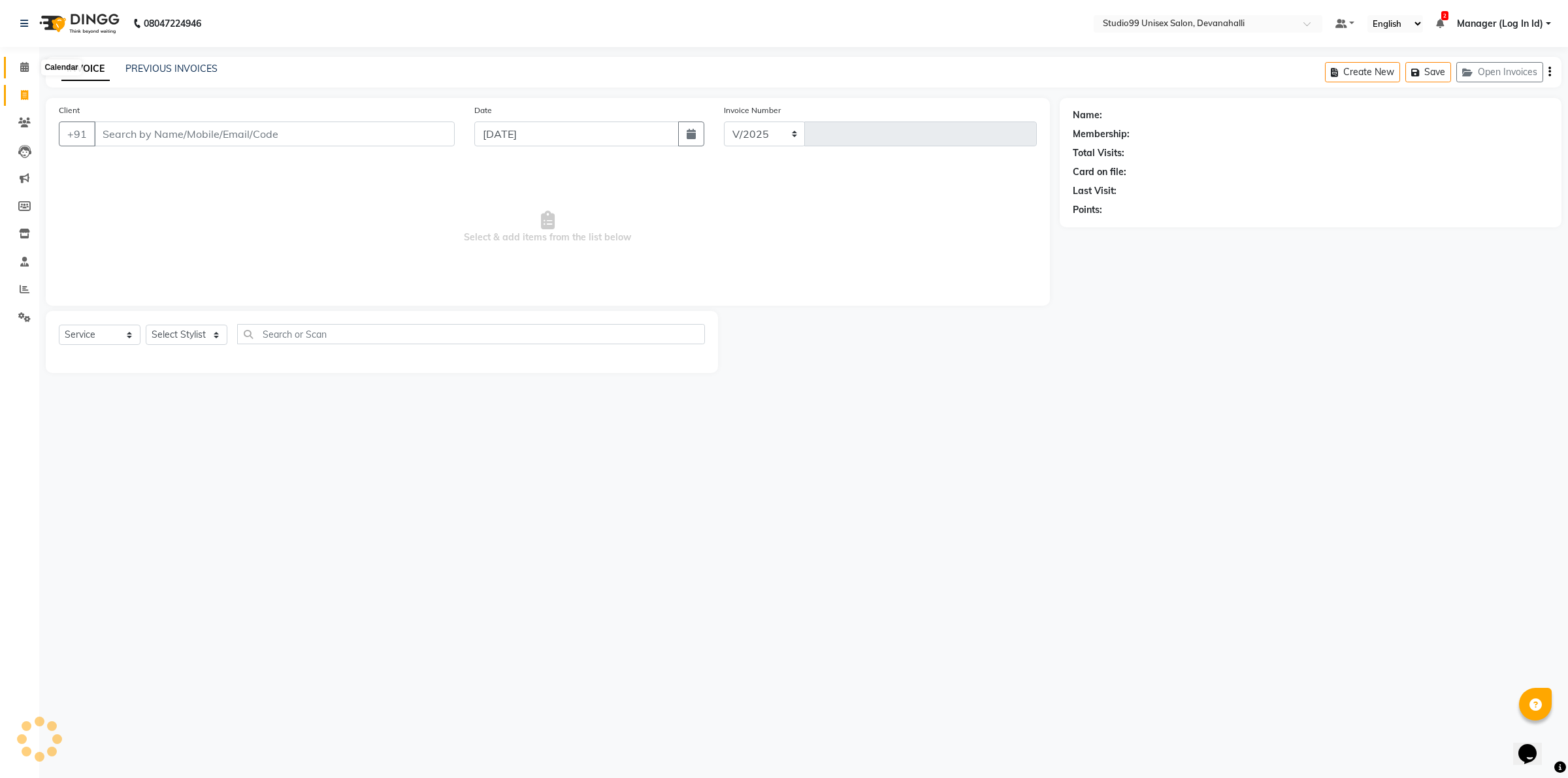
select select "6467"
type input "1969"
click at [17, 46] on nav "08047224946 Select Location × Studio99 Unisex Salon, Devanahalli Default Panel …" at bounding box center [784, 23] width 1568 height 47
click at [30, 115] on span at bounding box center [25, 123] width 23 height 15
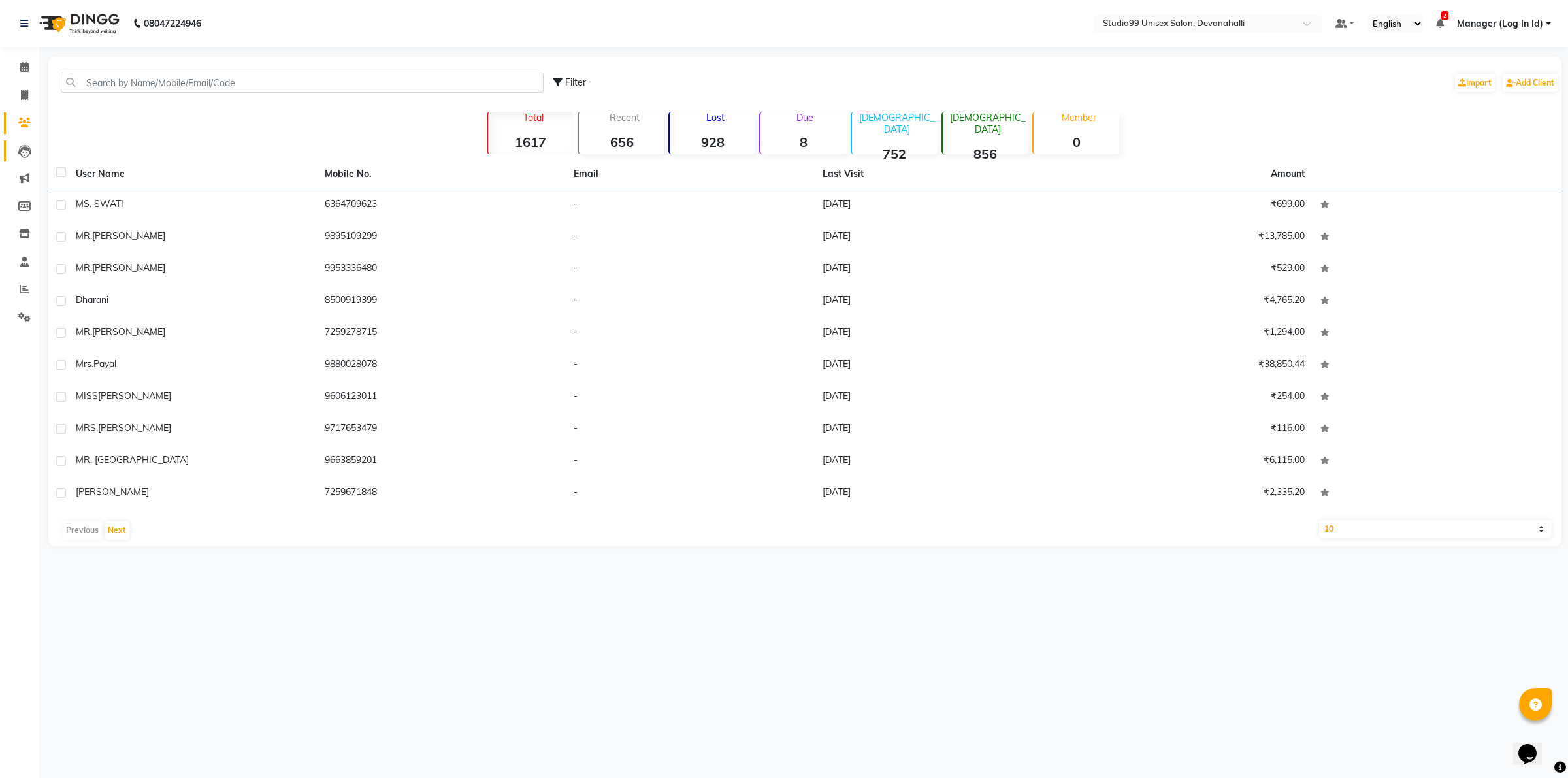
click at [27, 141] on link "Leads" at bounding box center [19, 151] width 32 height 22
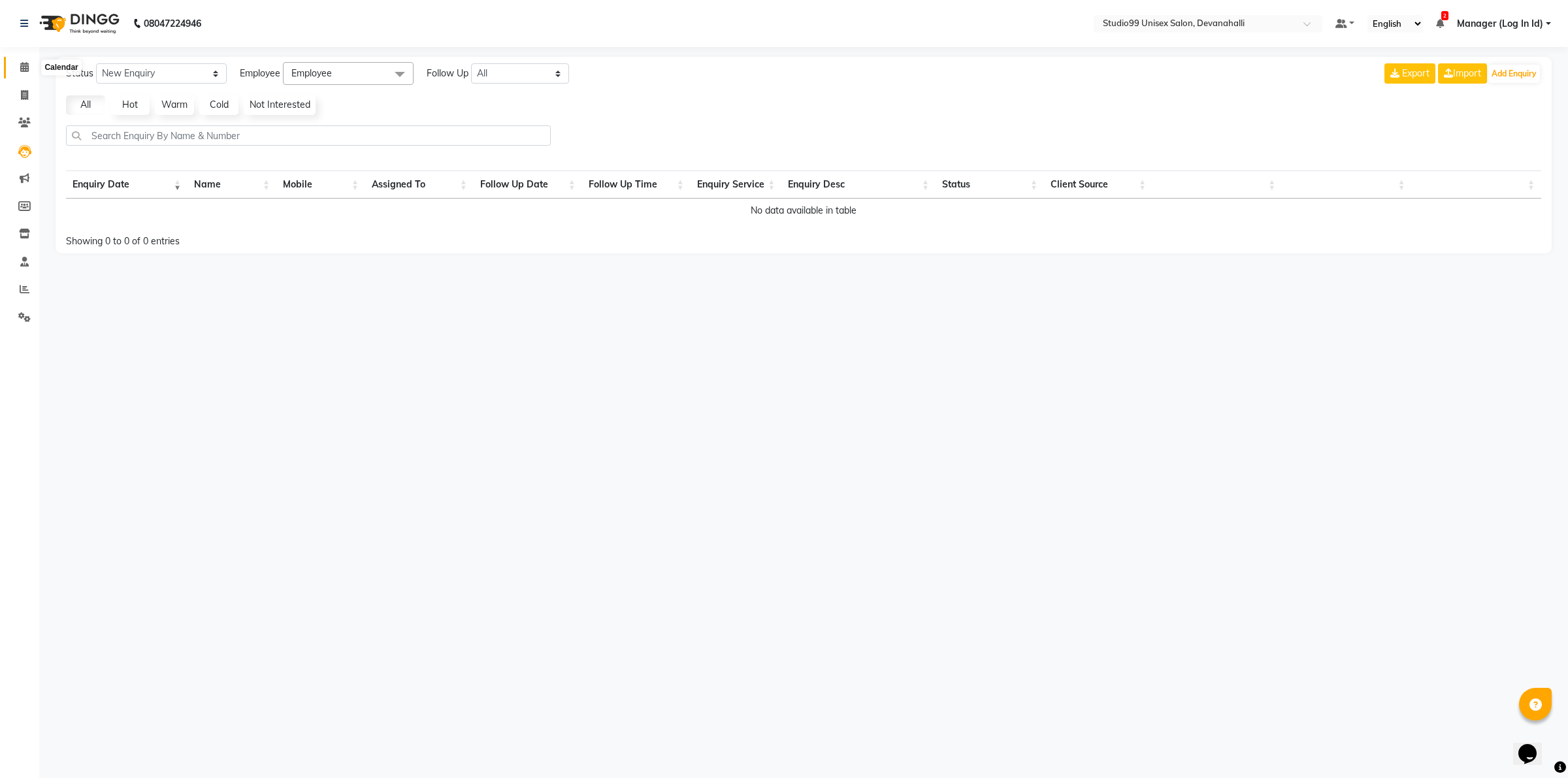
click at [26, 68] on icon at bounding box center [25, 67] width 9 height 10
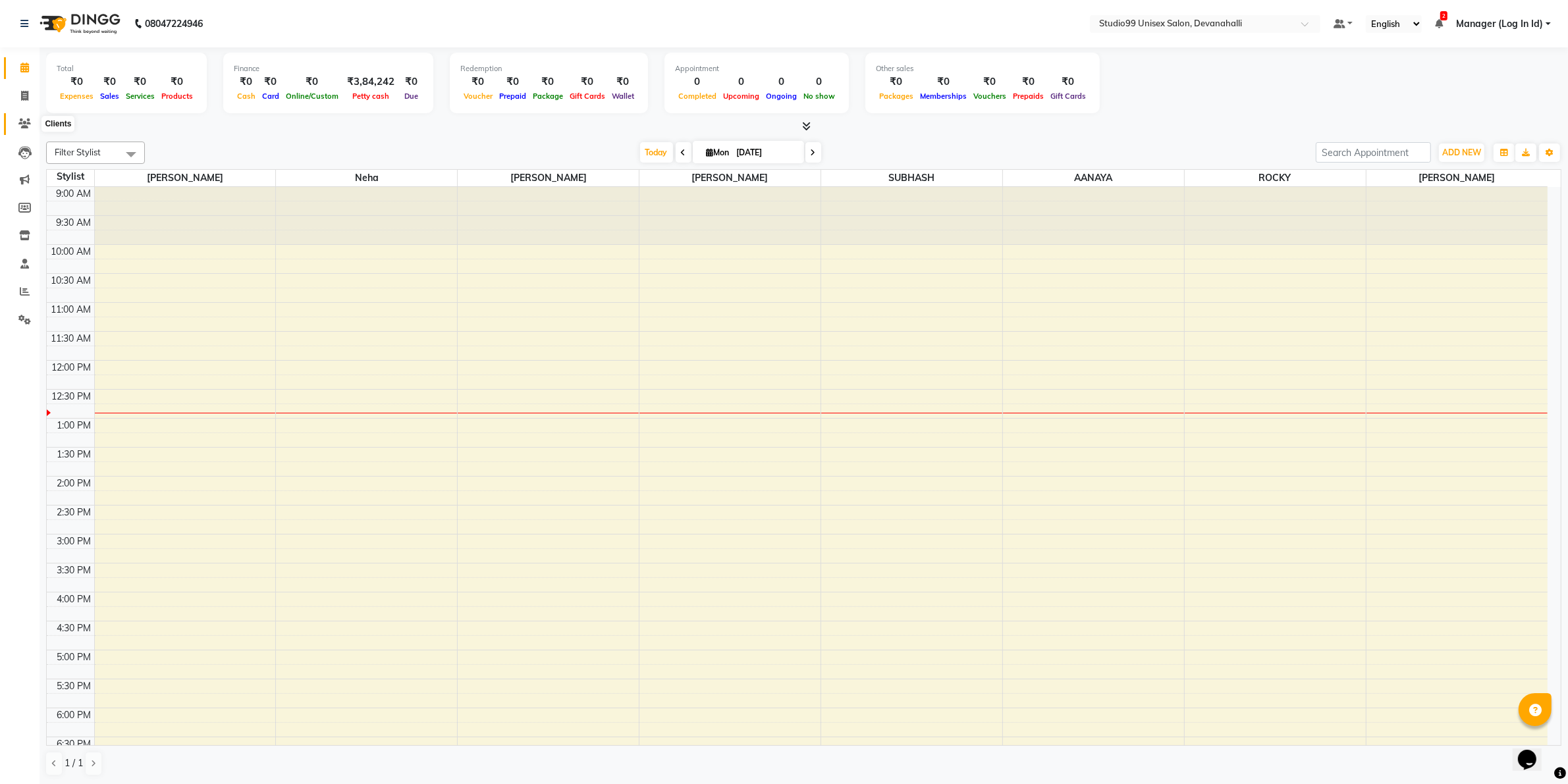
click at [21, 123] on icon at bounding box center [24, 124] width 12 height 10
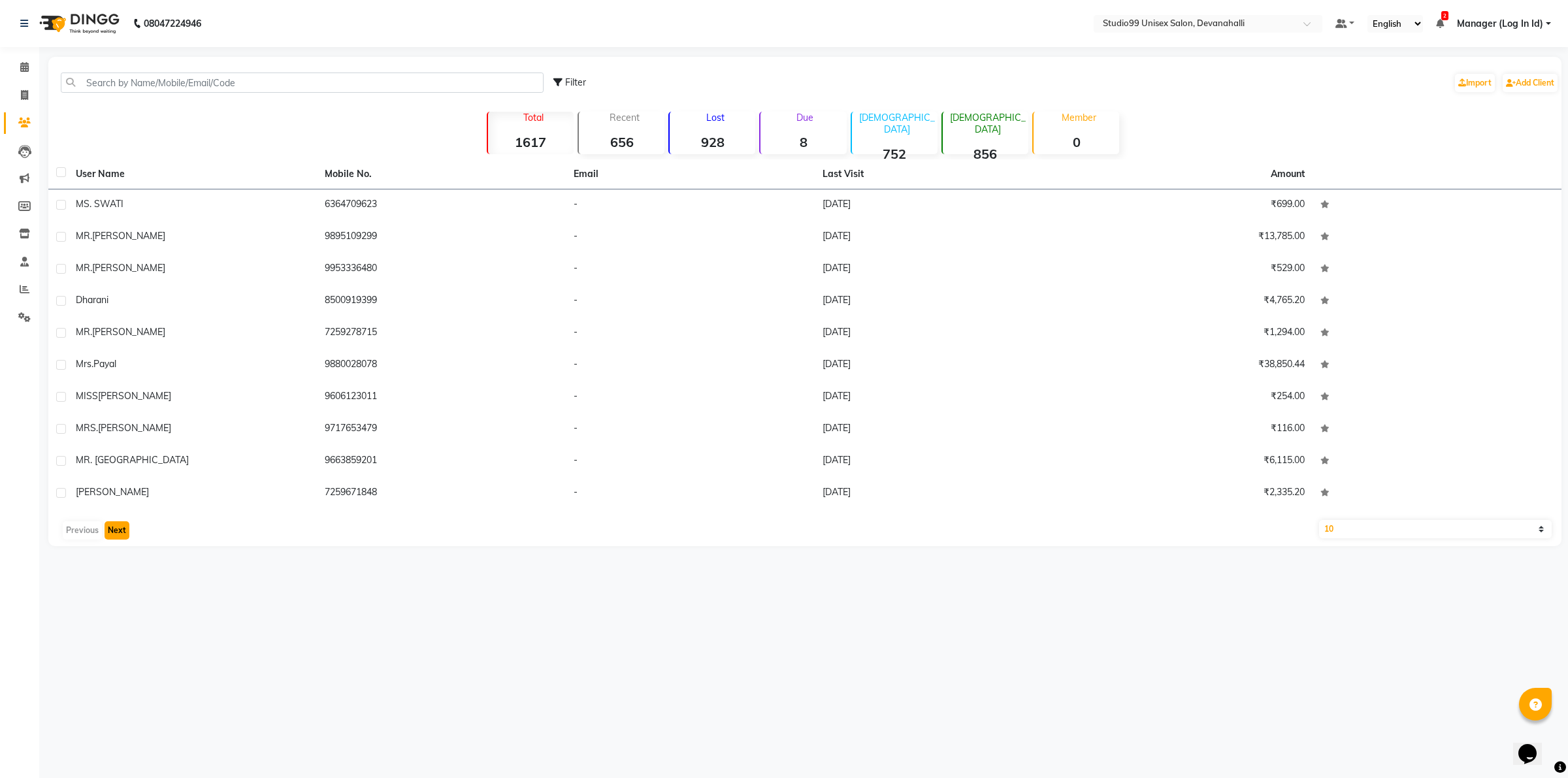
click at [116, 528] on button "Next" at bounding box center [117, 530] width 25 height 18
click at [116, 527] on button "Next" at bounding box center [117, 530] width 25 height 18
click at [90, 527] on button "Previous" at bounding box center [82, 530] width 39 height 18
select select "6467"
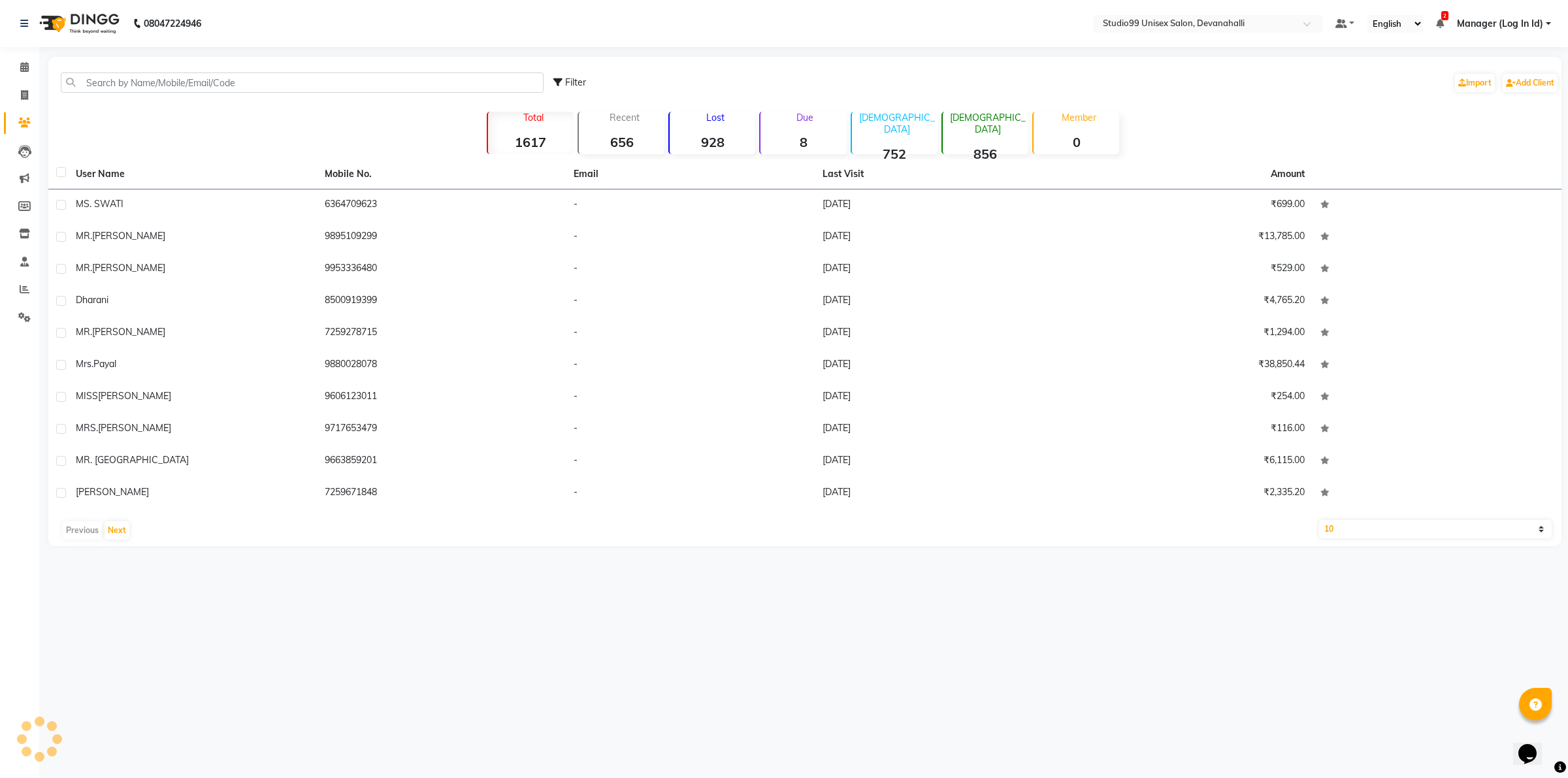
select select "service"
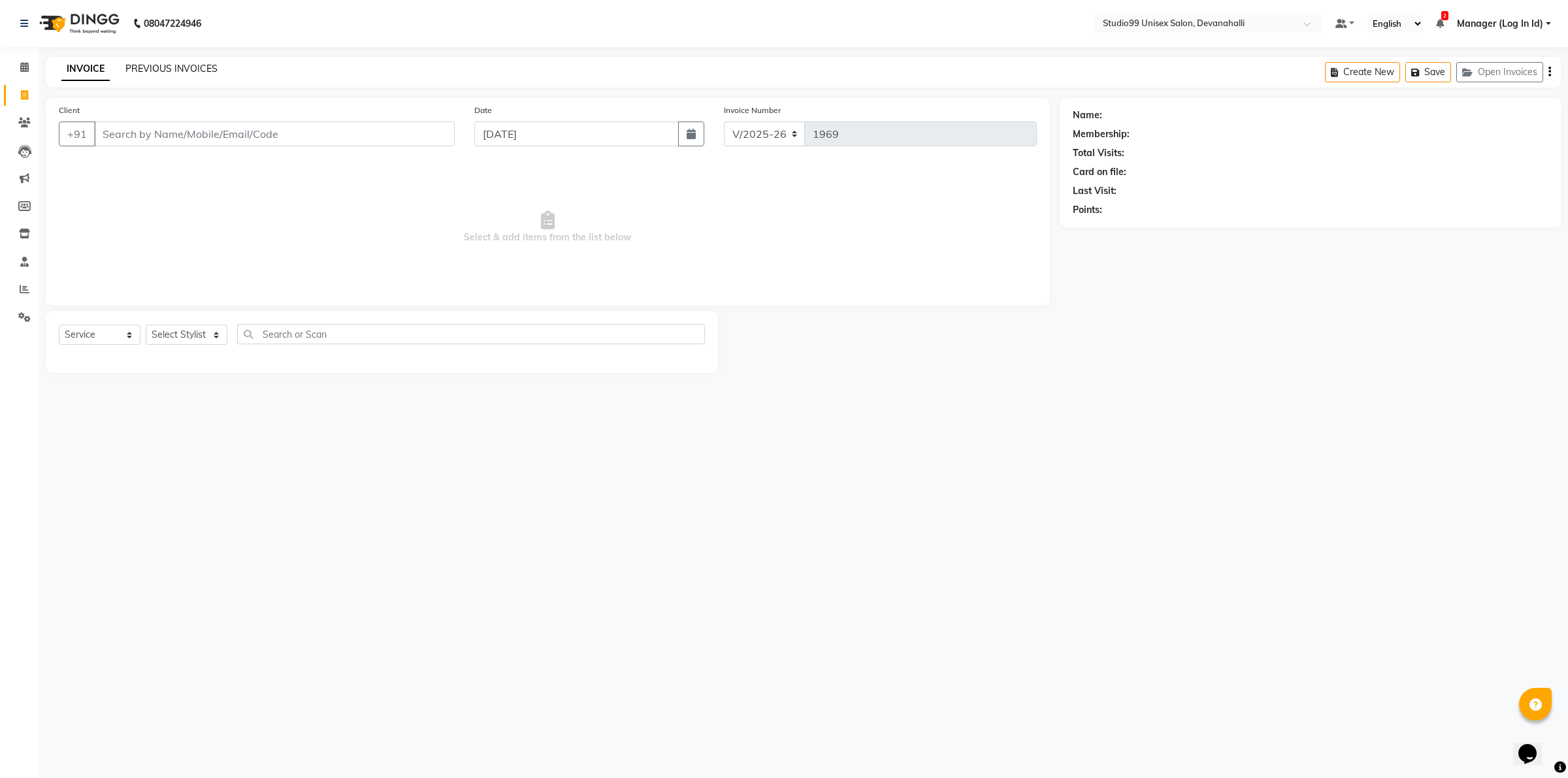
click at [184, 68] on link "PREVIOUS INVOICES" at bounding box center [172, 68] width 92 height 12
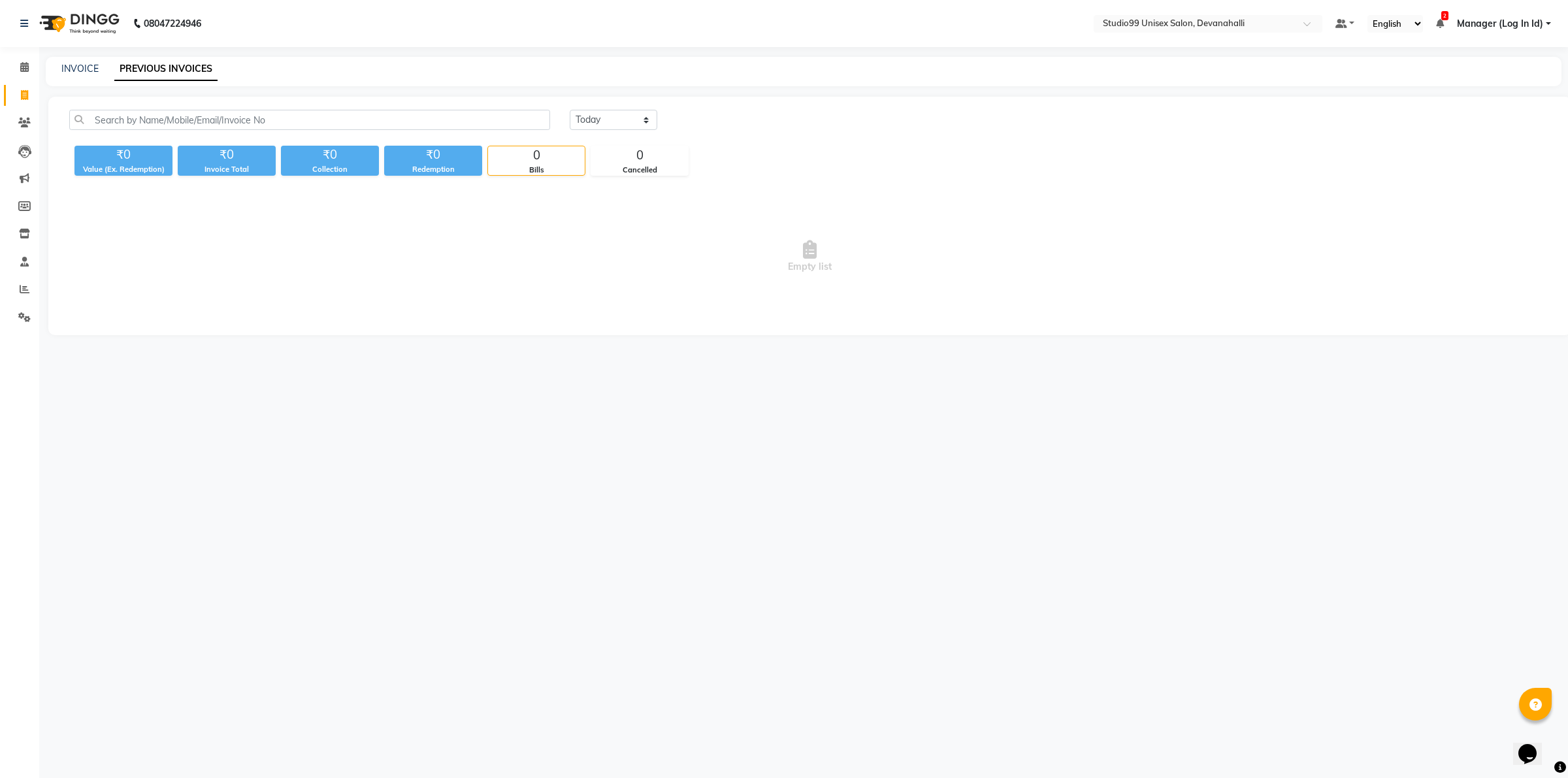
click at [76, 59] on div "INVOICE PREVIOUS INVOICES" at bounding box center [803, 71] width 1516 height 30
click at [30, 181] on span at bounding box center [25, 178] width 23 height 15
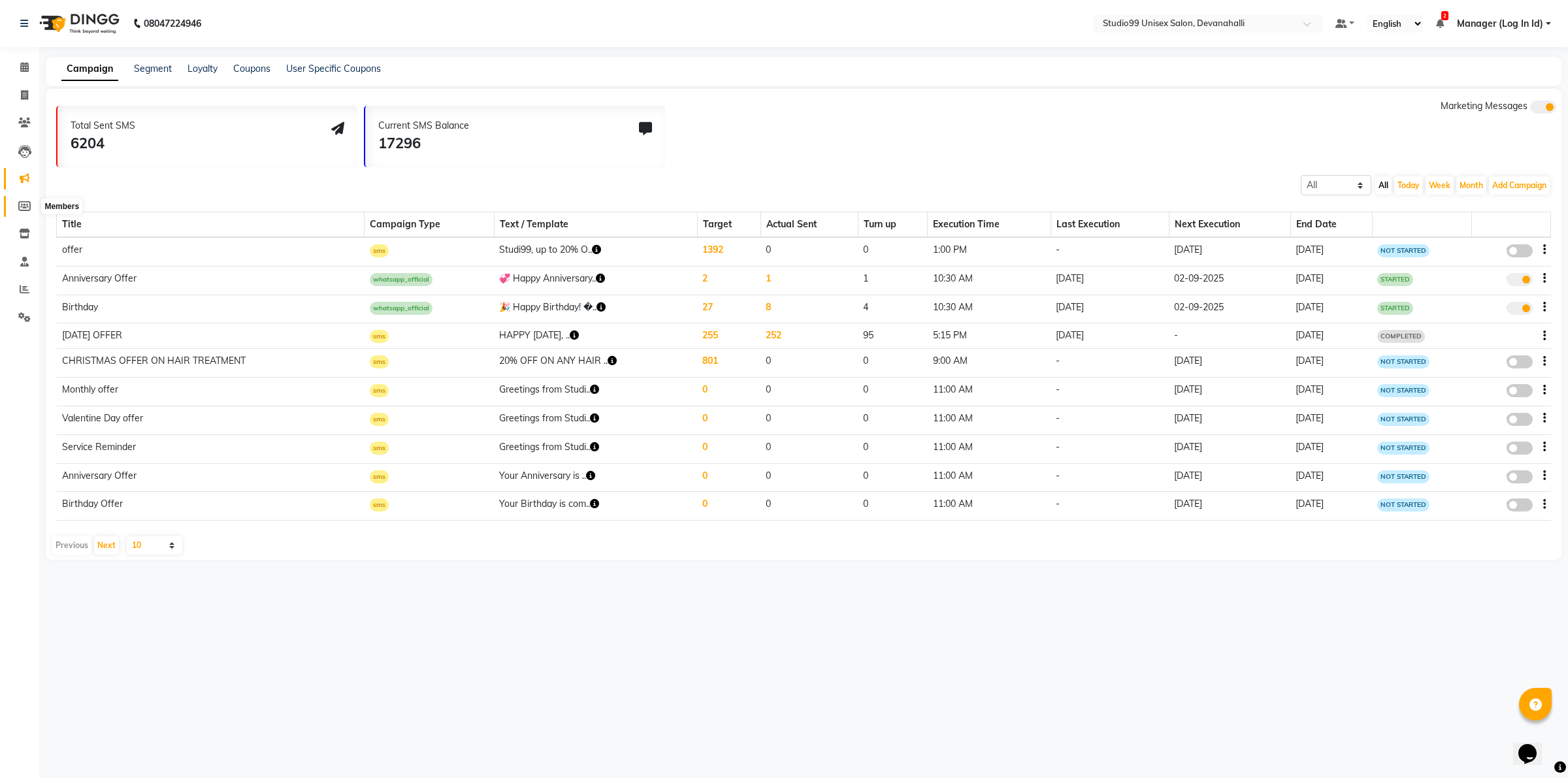
click at [25, 206] on icon at bounding box center [24, 206] width 12 height 10
select select
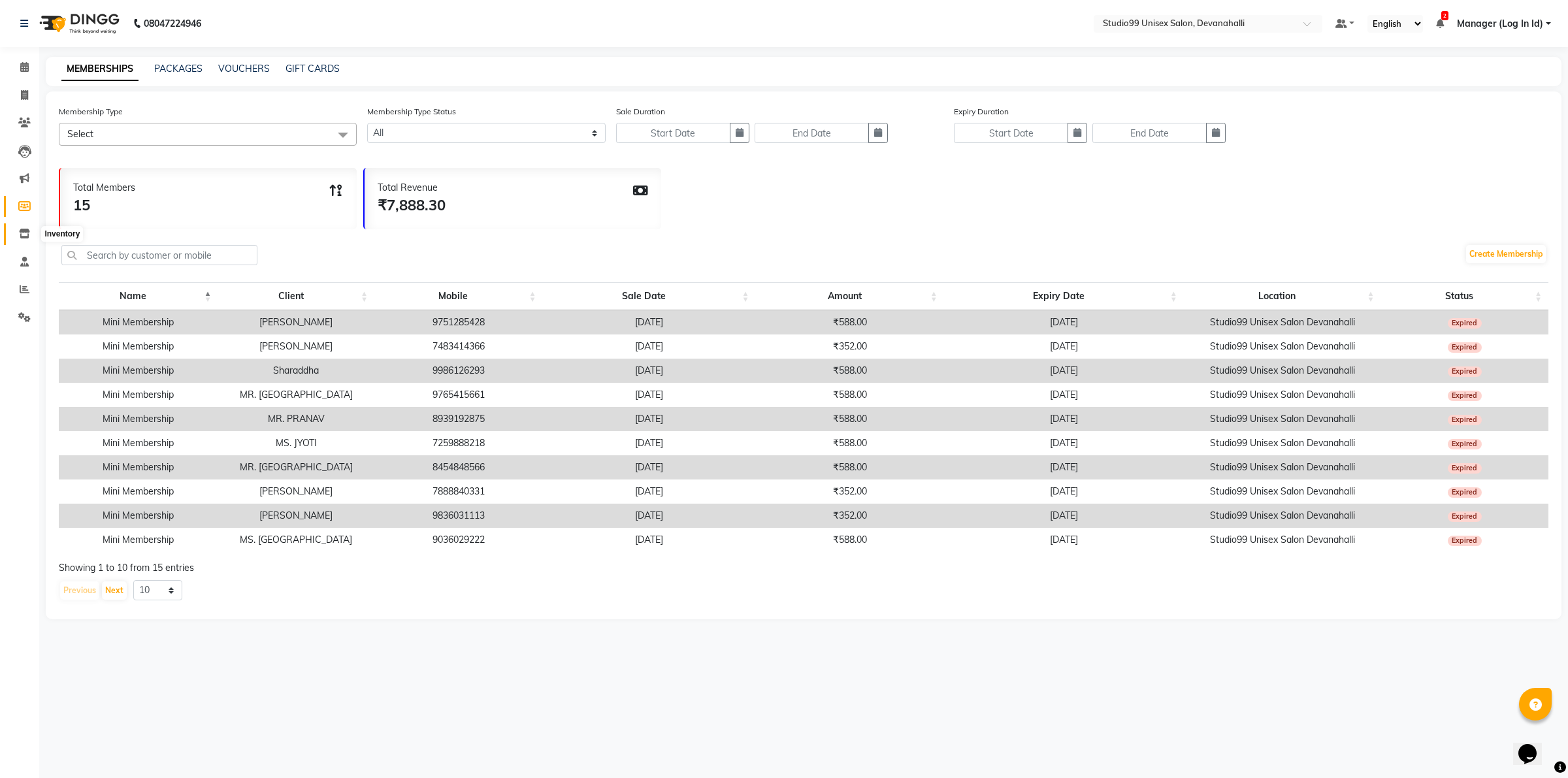
click at [22, 234] on icon at bounding box center [24, 234] width 11 height 10
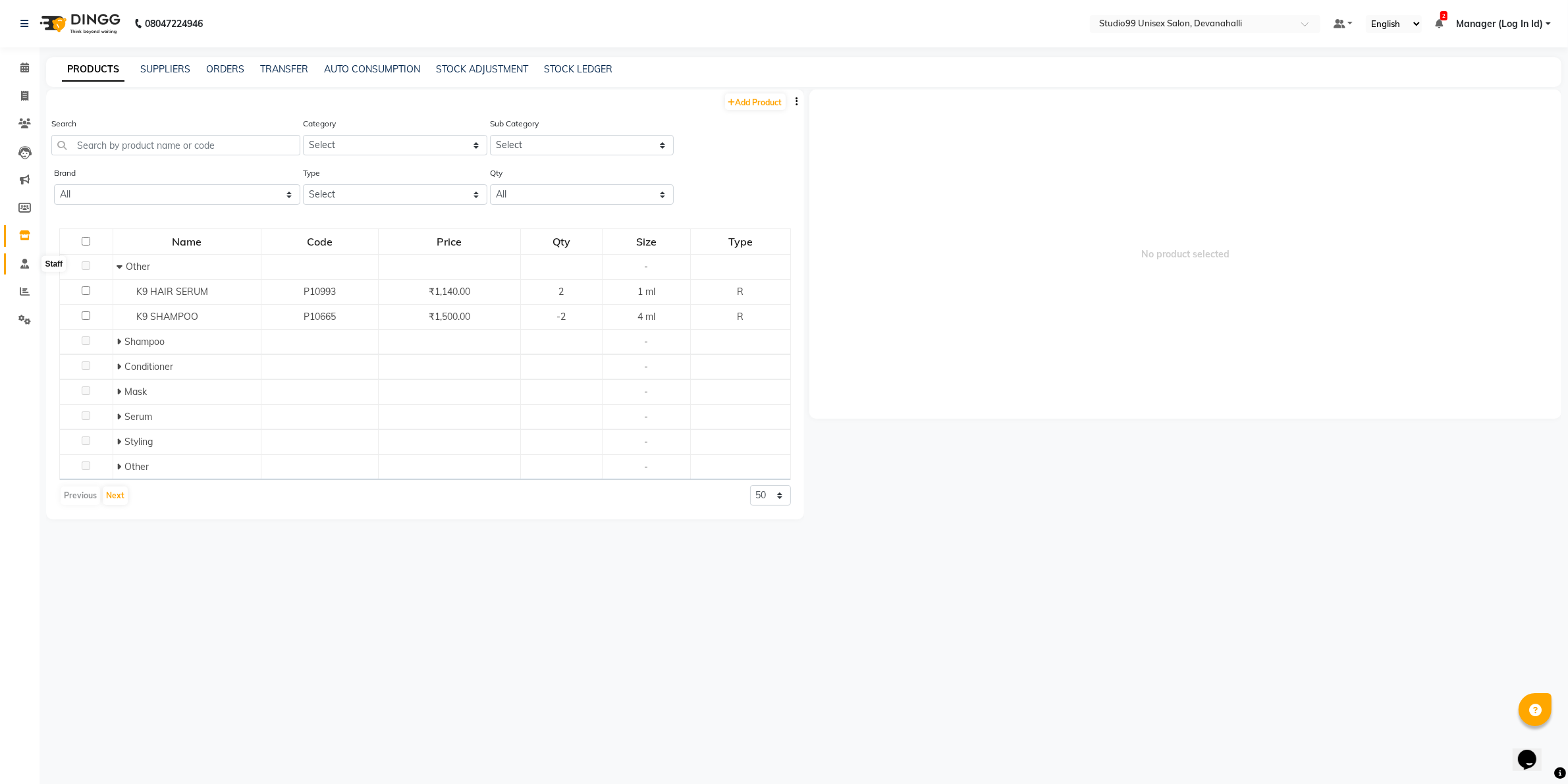
click at [24, 261] on icon at bounding box center [25, 264] width 9 height 10
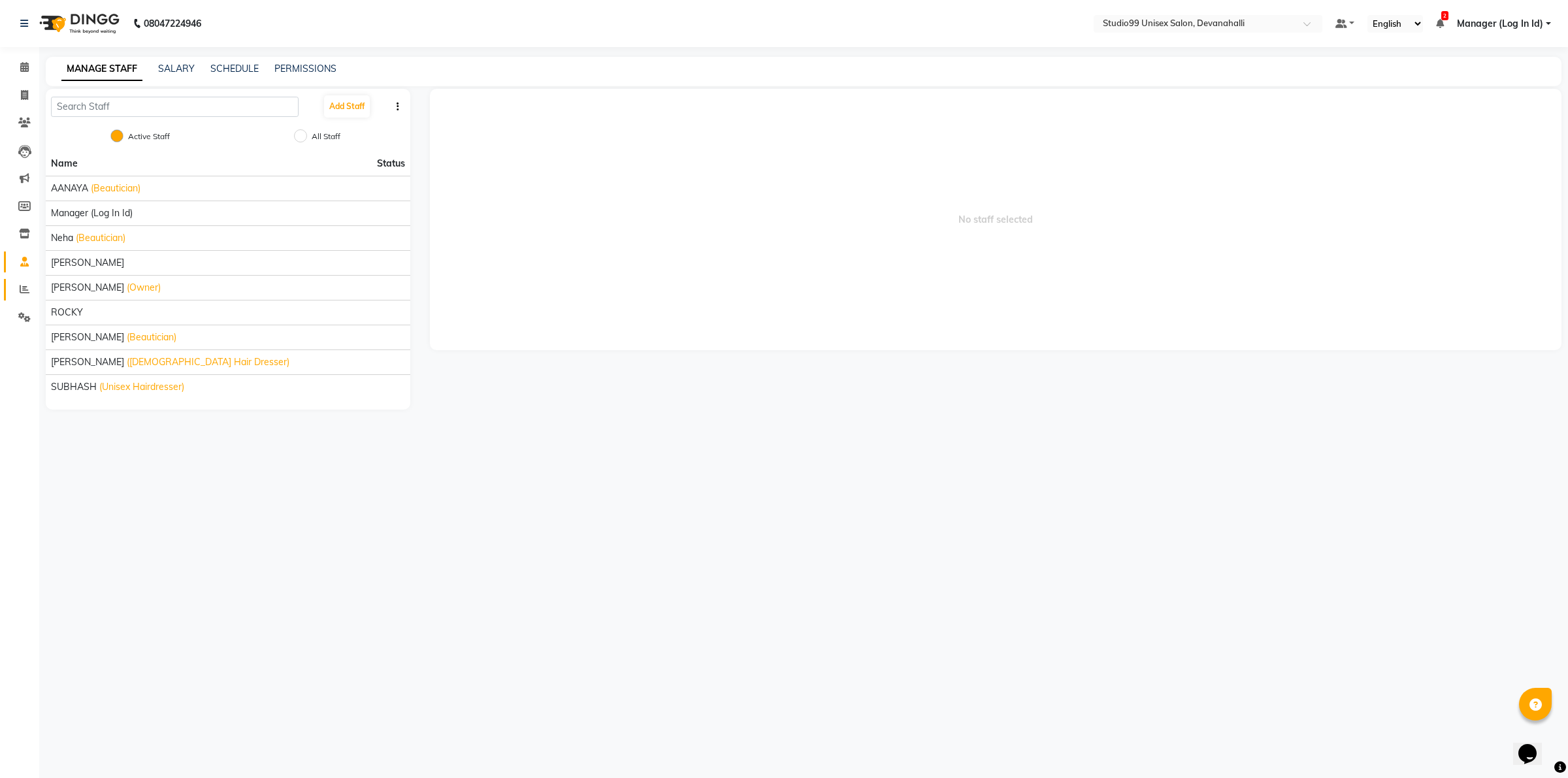
click at [26, 280] on link "Reports" at bounding box center [19, 290] width 32 height 22
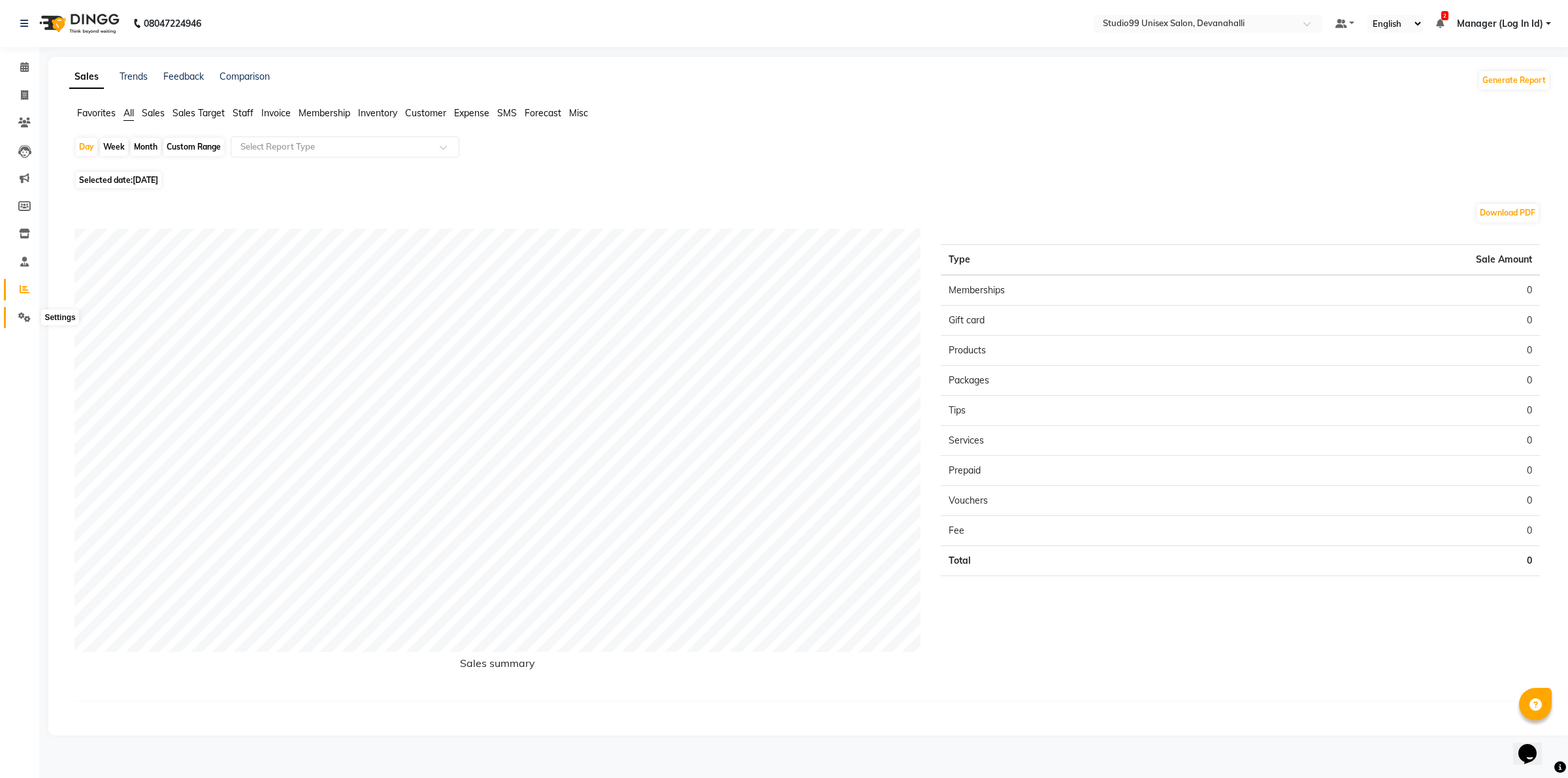
click at [25, 318] on icon at bounding box center [24, 317] width 12 height 10
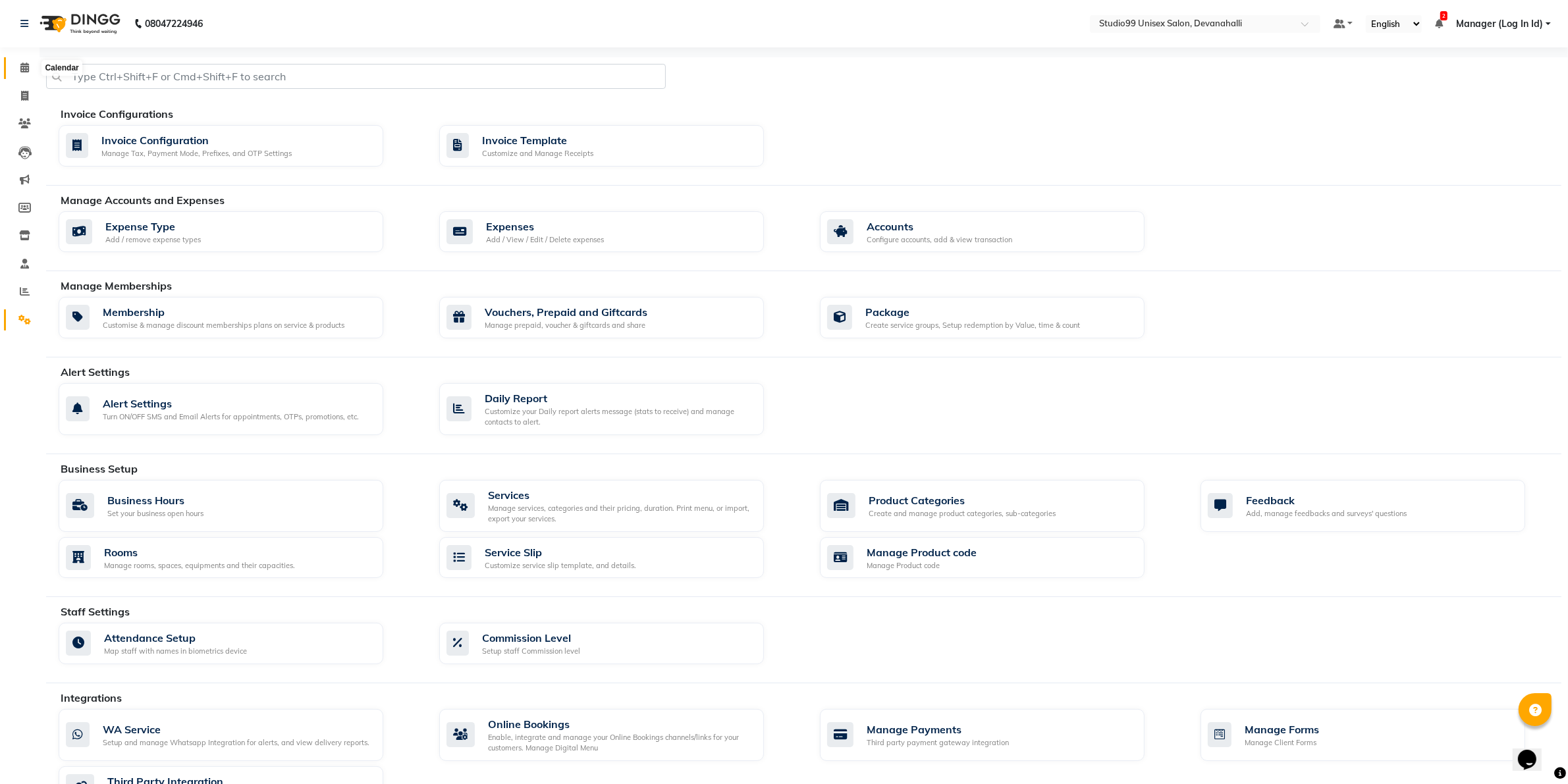
click at [22, 70] on icon at bounding box center [25, 68] width 9 height 10
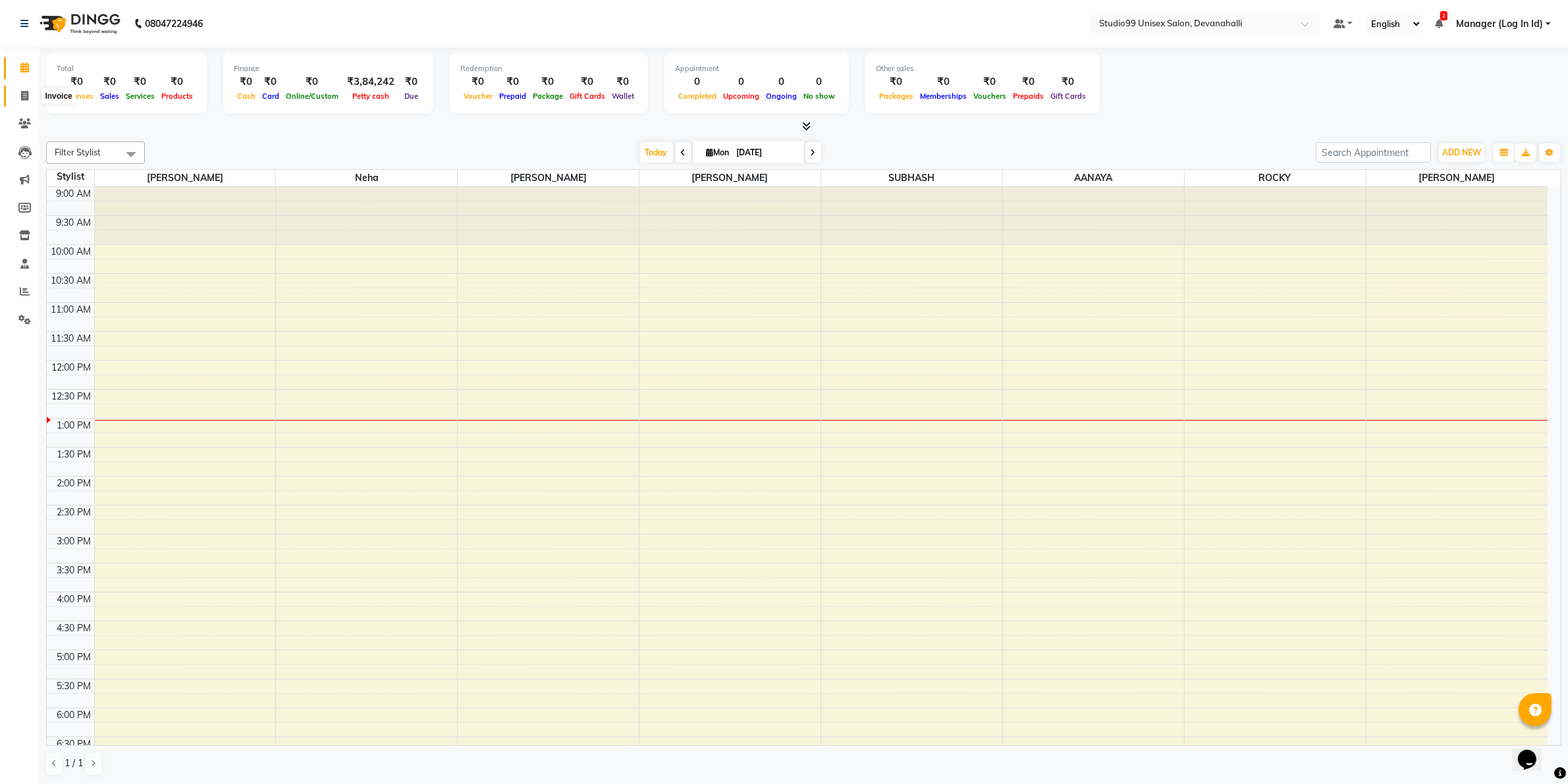
click at [28, 97] on span at bounding box center [25, 96] width 23 height 15
select select "service"
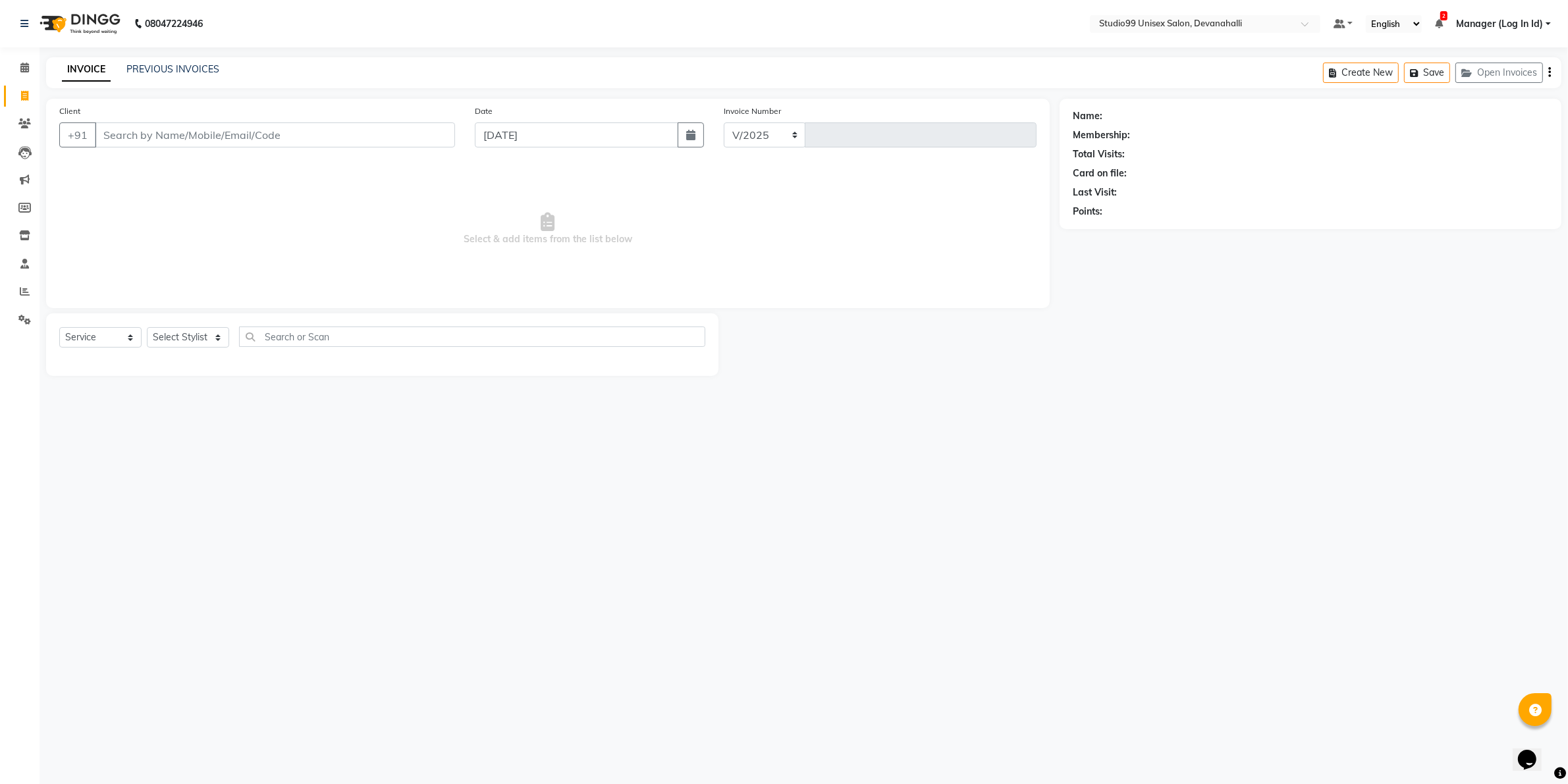
select select "6467"
type input "1969"
click at [24, 129] on span at bounding box center [25, 124] width 23 height 15
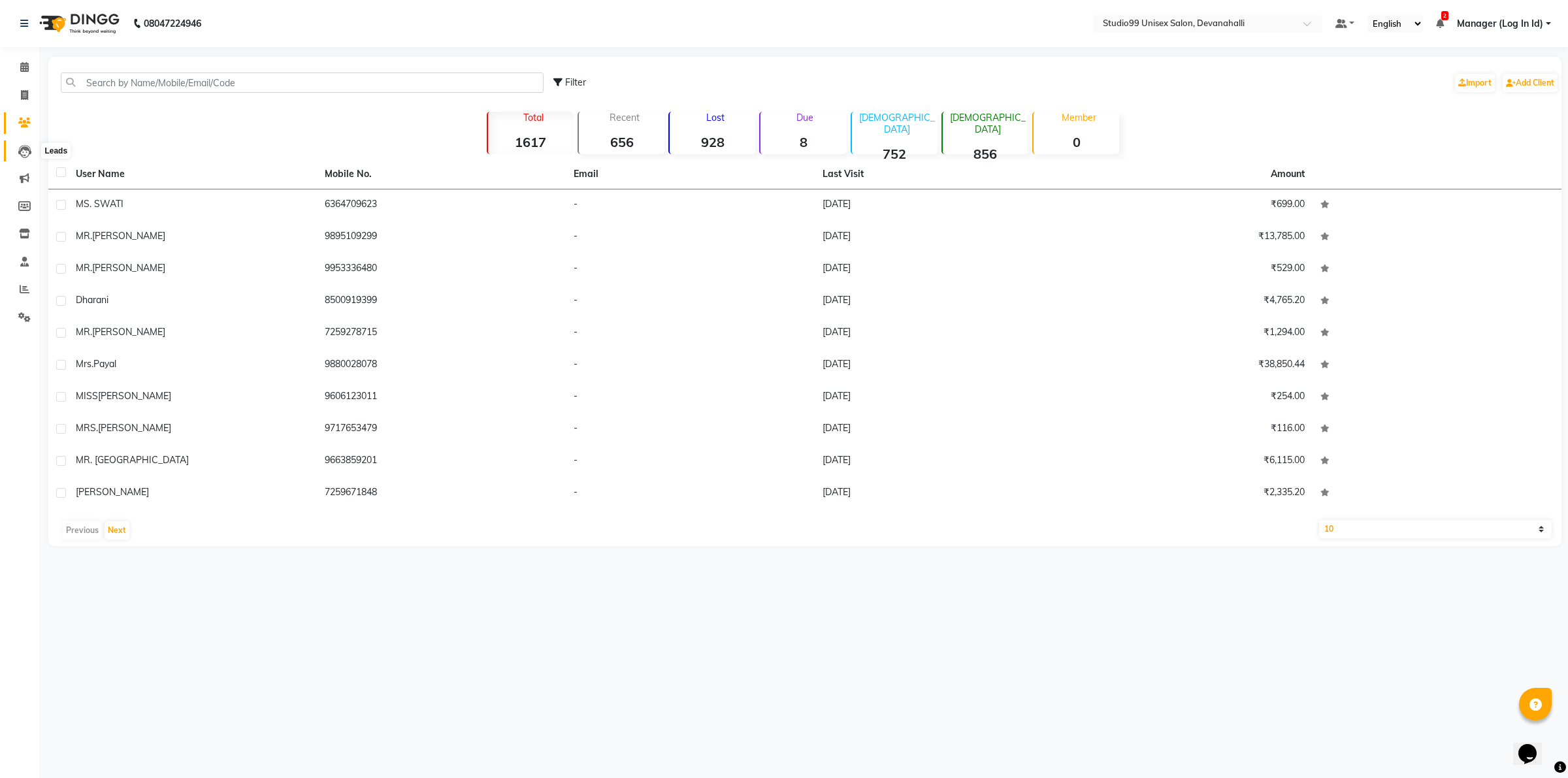
click at [27, 143] on span at bounding box center [25, 151] width 23 height 15
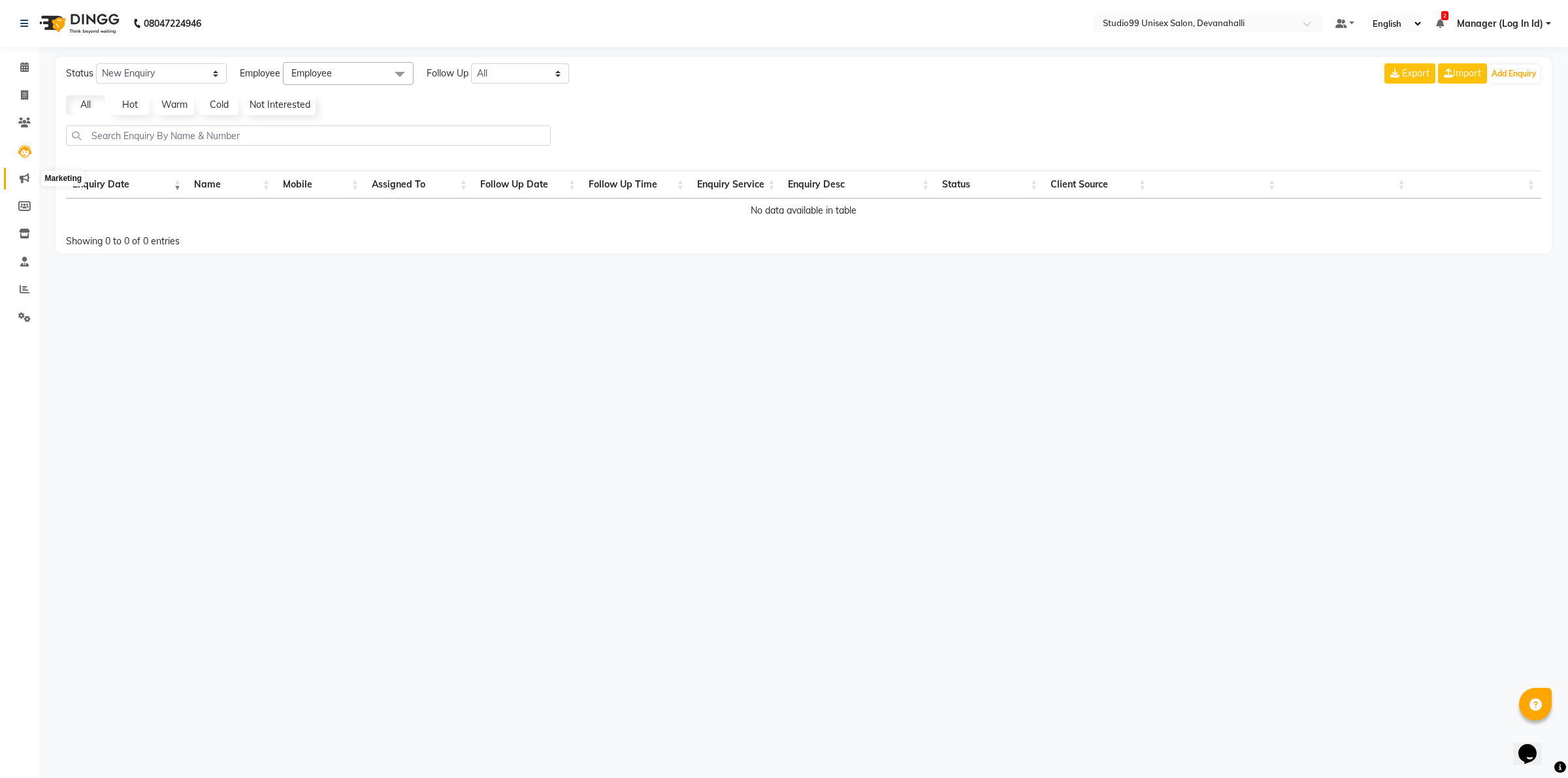
click at [25, 177] on icon at bounding box center [25, 178] width 10 height 10
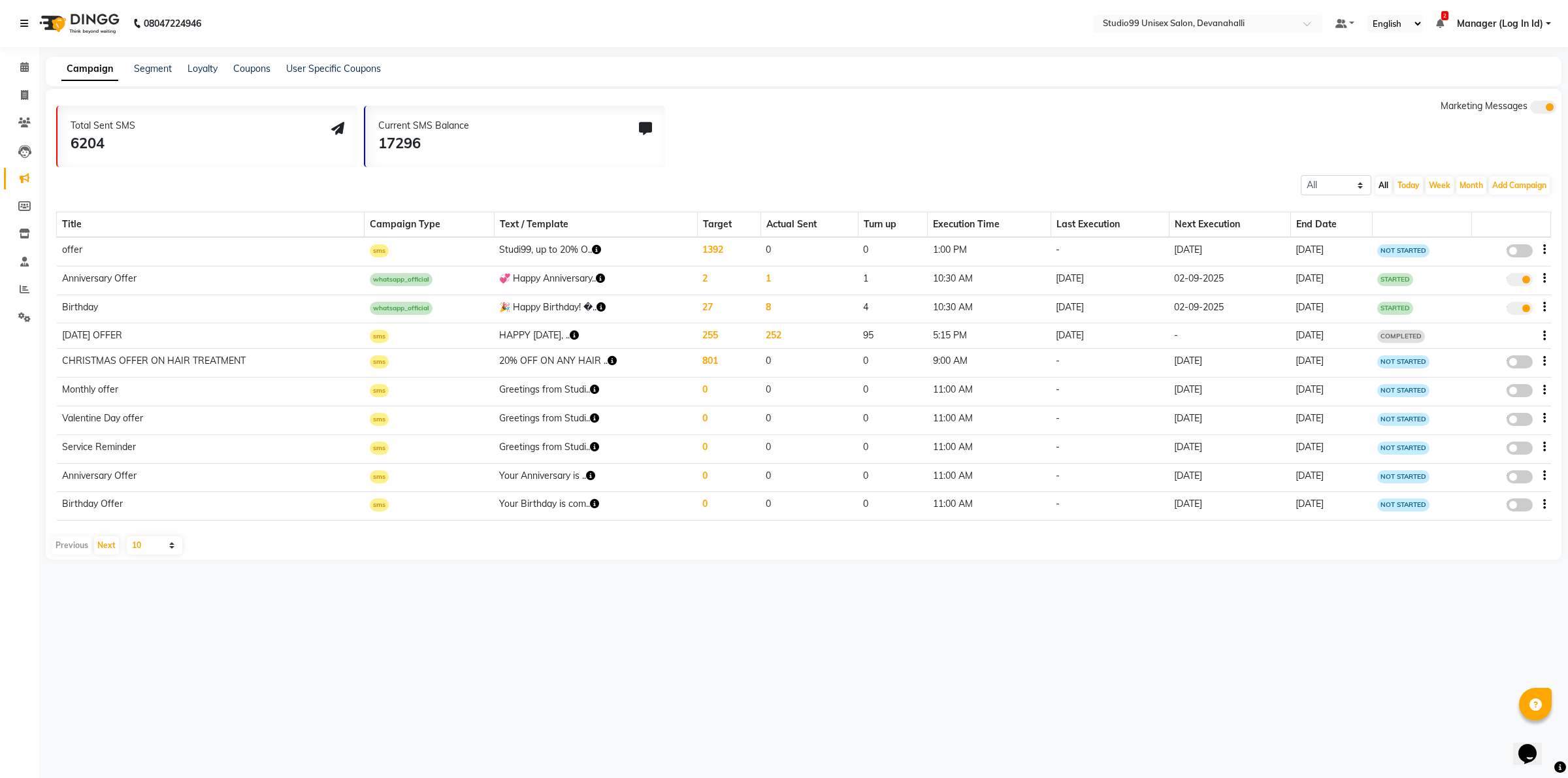
click at [22, 25] on icon at bounding box center [24, 23] width 8 height 9
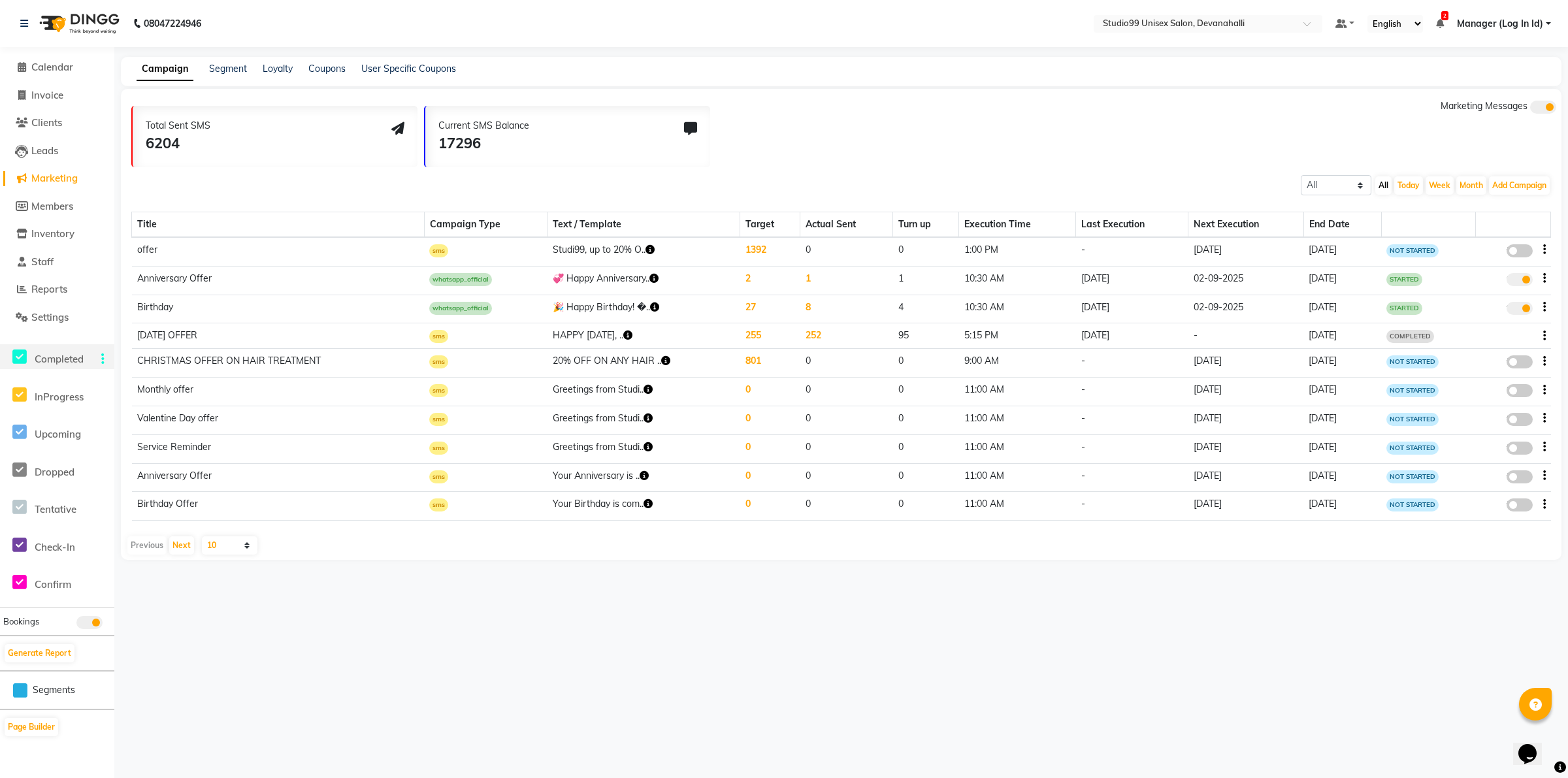
click at [58, 351] on div "Completed" at bounding box center [29, 357] width 58 height 25
click at [72, 70] on span "Calendar" at bounding box center [53, 66] width 42 height 12
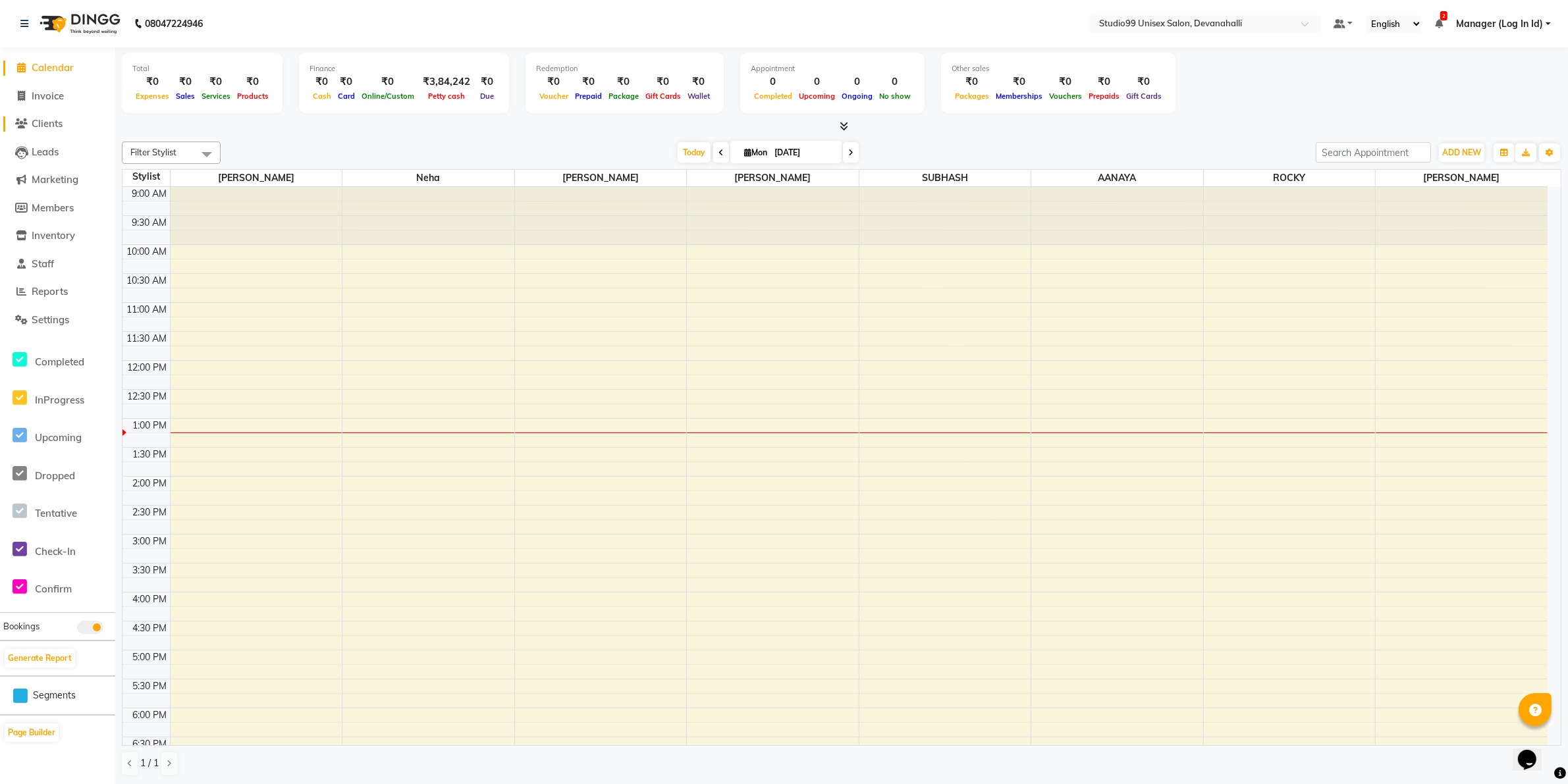
click at [62, 125] on span "Clients" at bounding box center [47, 123] width 31 height 12
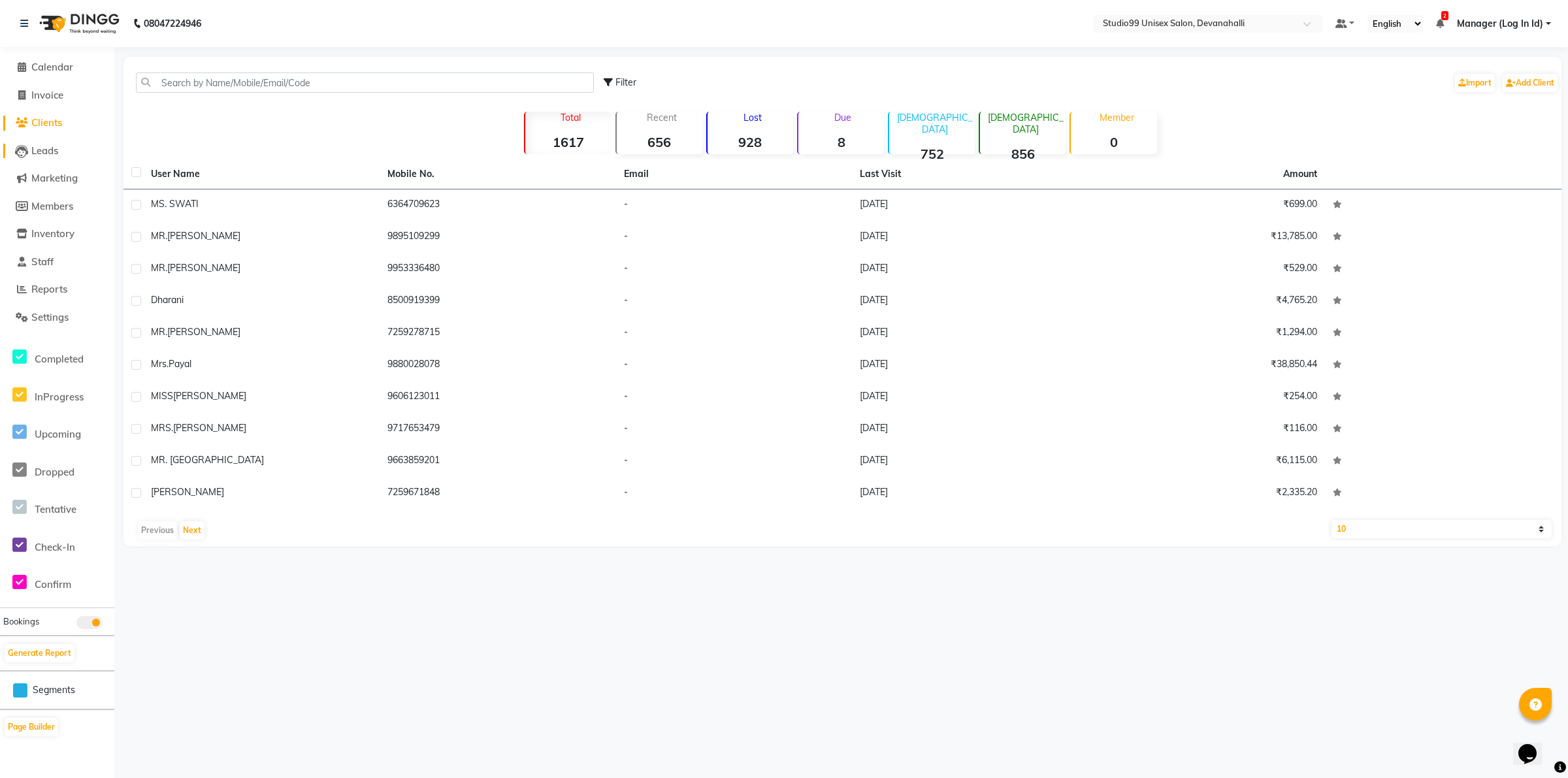
click at [53, 149] on span "Leads" at bounding box center [45, 150] width 27 height 12
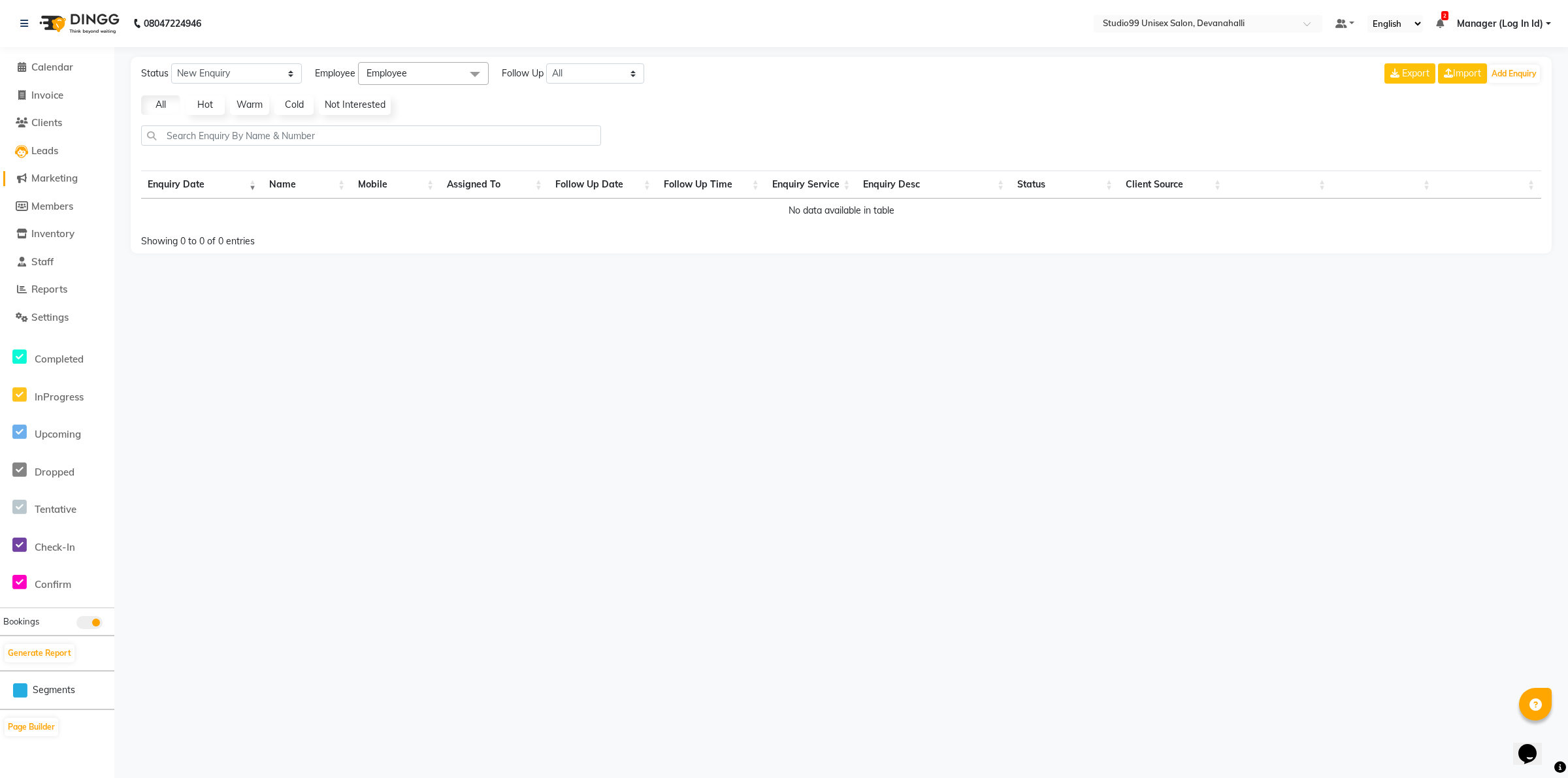
click at [56, 184] on span "Marketing" at bounding box center [55, 177] width 46 height 12
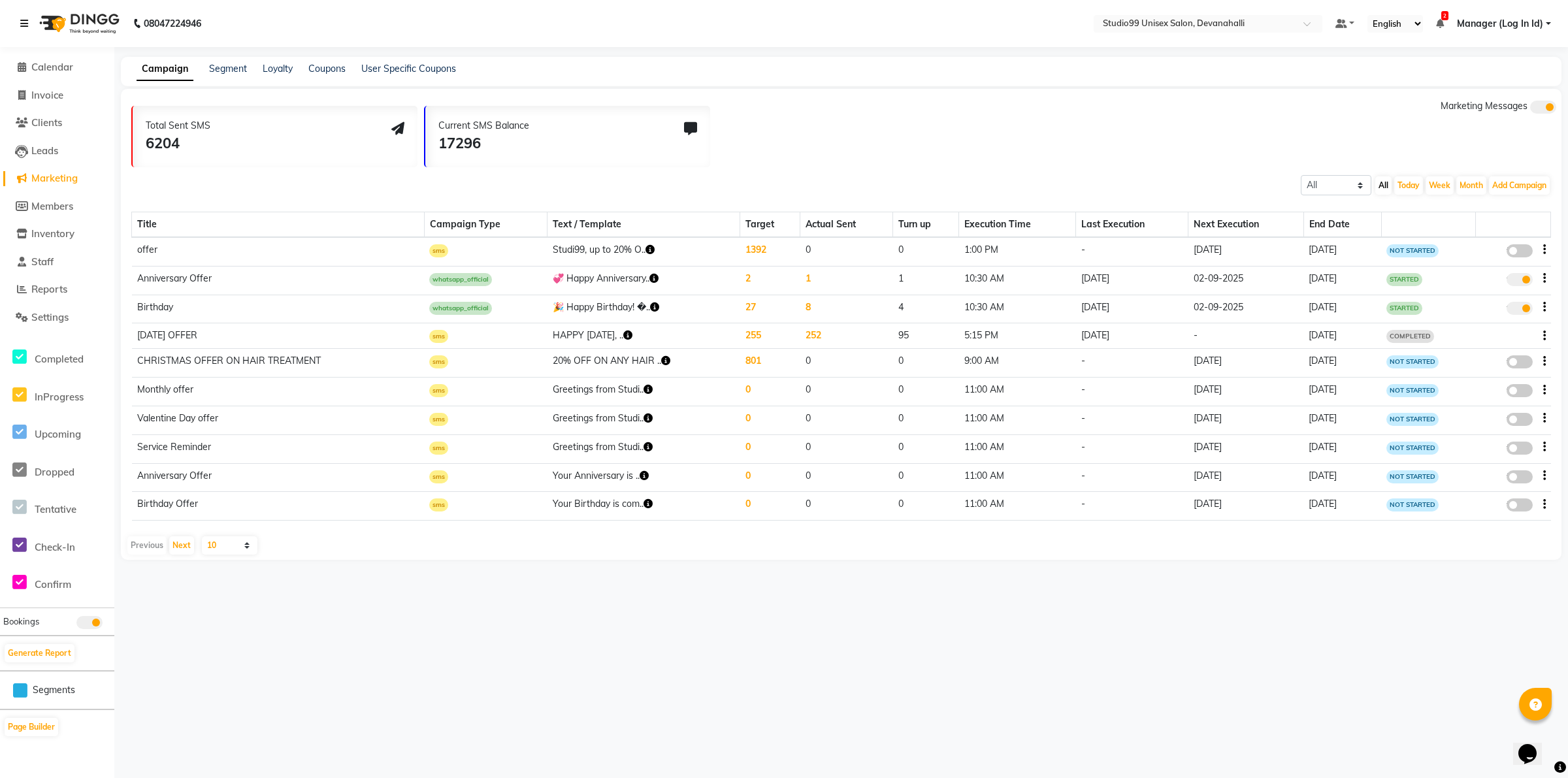
click at [26, 14] on link at bounding box center [27, 23] width 13 height 37
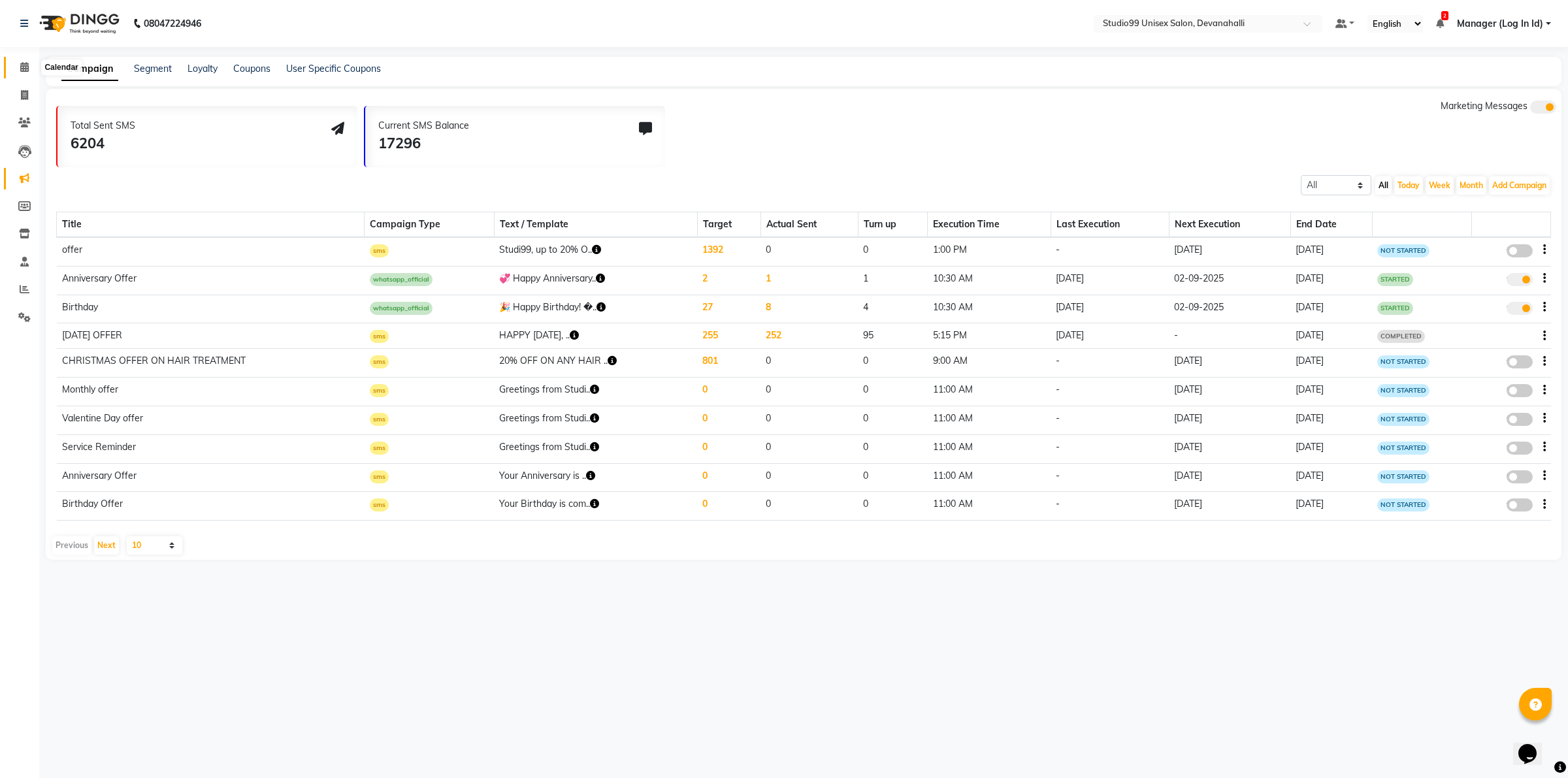
click at [27, 72] on icon at bounding box center [25, 67] width 9 height 10
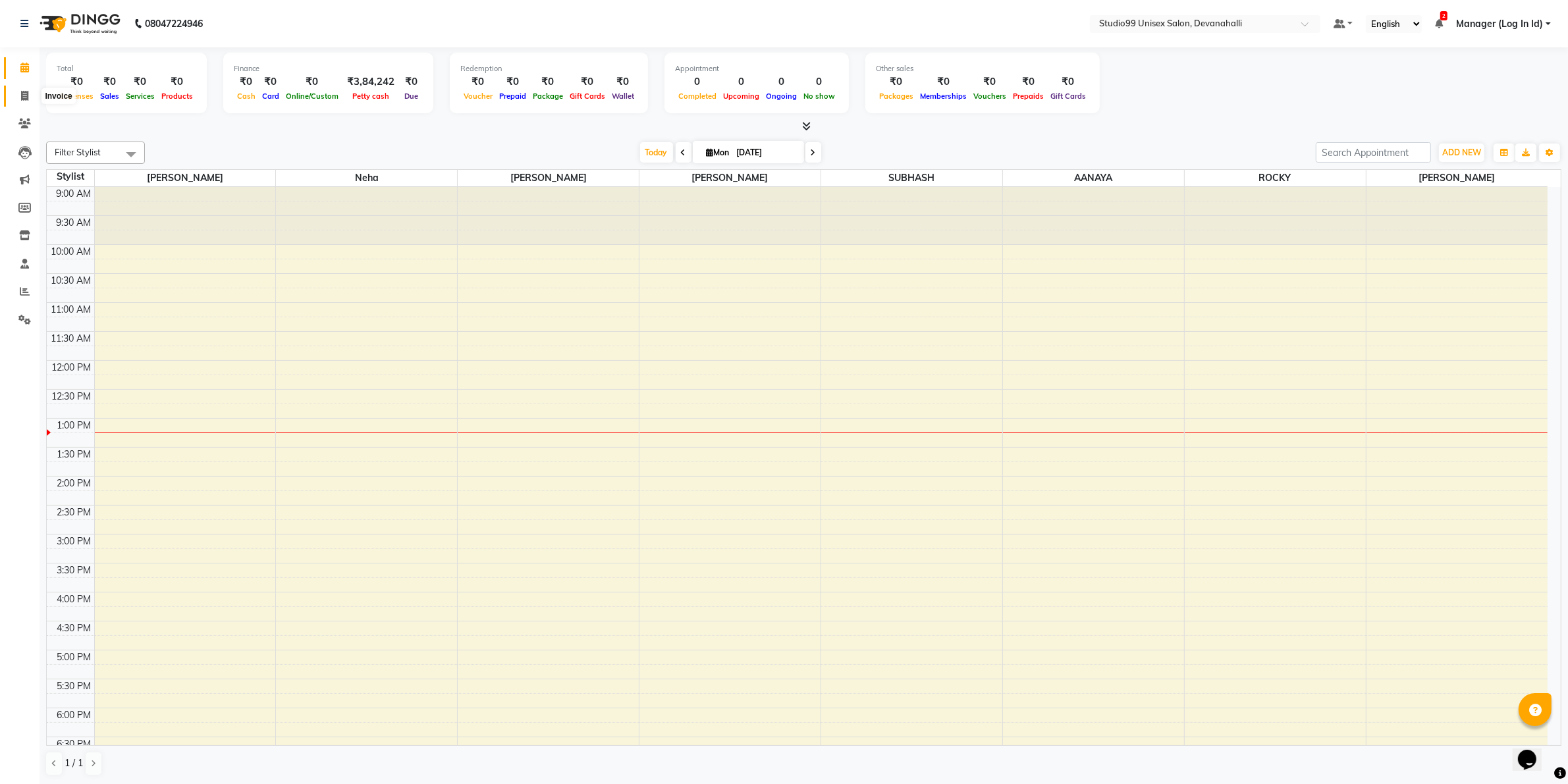
click at [17, 91] on span at bounding box center [25, 96] width 23 height 15
select select "service"
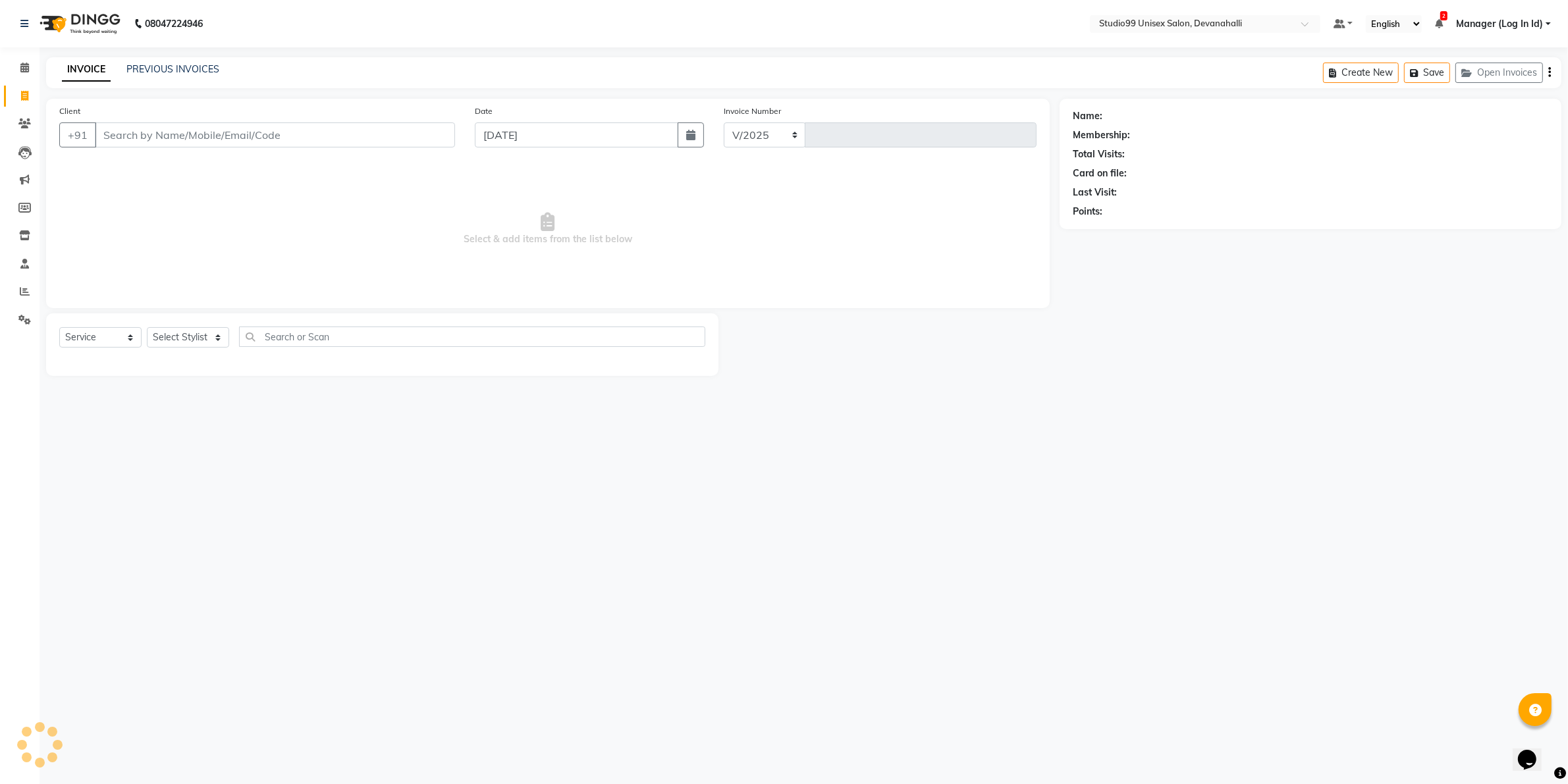
select select "6467"
type input "1969"
